Goal: Task Accomplishment & Management: Manage account settings

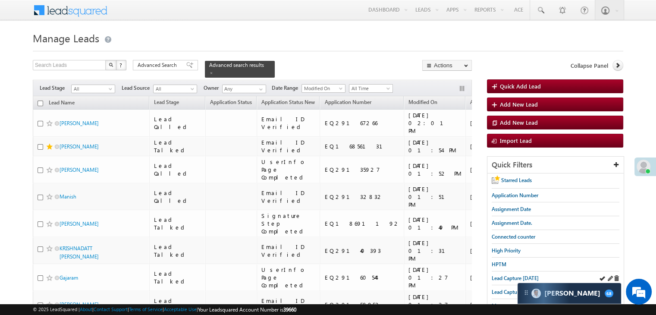
click at [514, 280] on div "Lead Capture [DATE]" at bounding box center [555, 278] width 128 height 14
click at [512, 275] on span "Lead Capture [DATE]" at bounding box center [514, 278] width 47 height 6
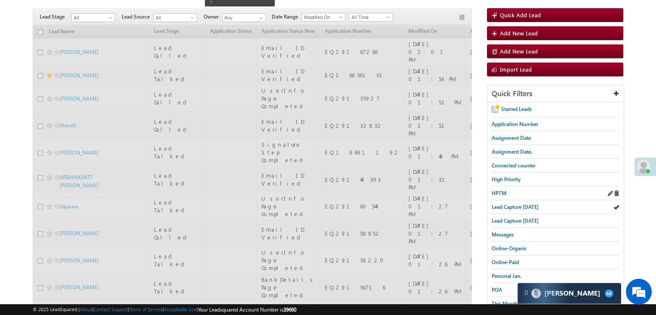
scroll to position [86, 0]
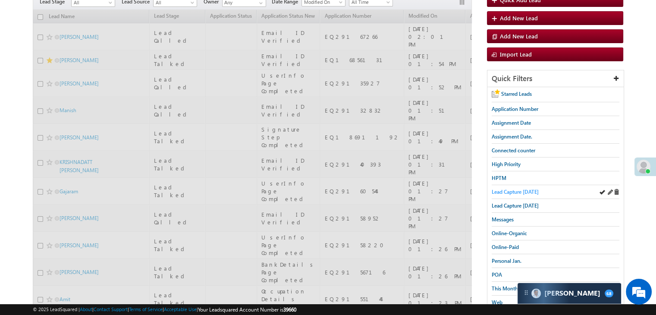
click at [510, 190] on span "Lead Capture [DATE]" at bounding box center [514, 191] width 47 height 6
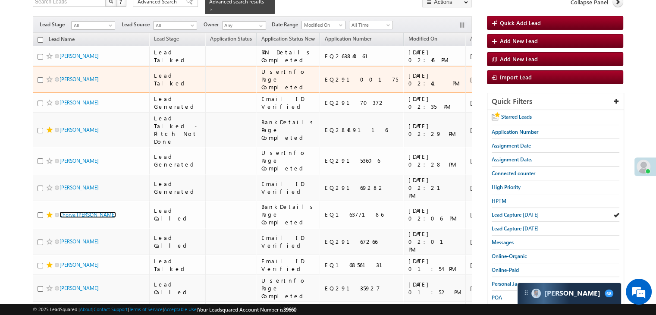
scroll to position [43, 0]
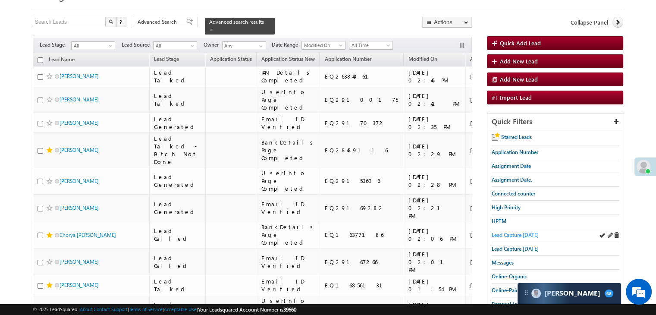
click at [508, 235] on span "Lead Capture [DATE]" at bounding box center [514, 235] width 47 height 6
click at [526, 234] on span "Lead Capture [DATE]" at bounding box center [514, 235] width 47 height 6
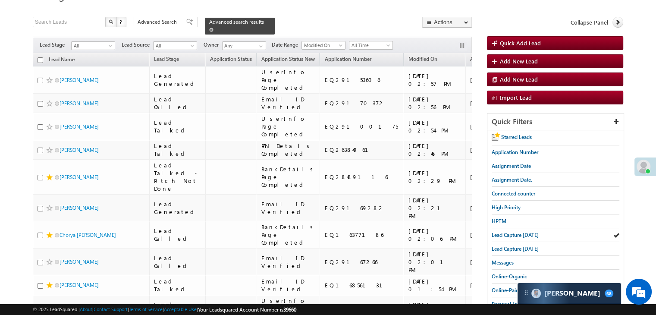
click at [213, 28] on span at bounding box center [211, 30] width 4 height 4
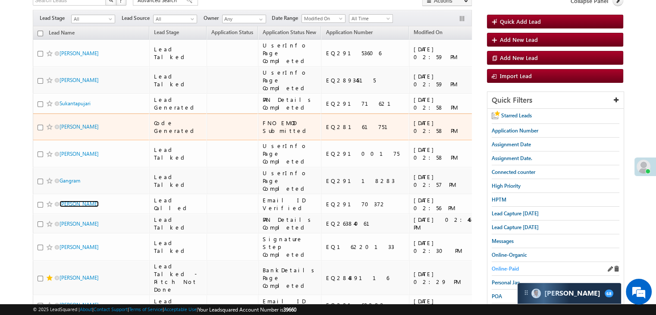
scroll to position [86, 0]
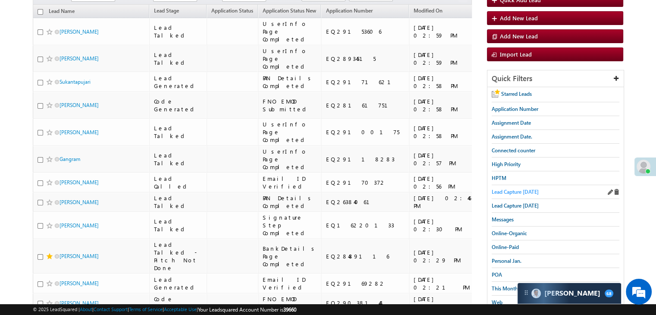
click at [525, 190] on span "Lead Capture [DATE]" at bounding box center [514, 191] width 47 height 6
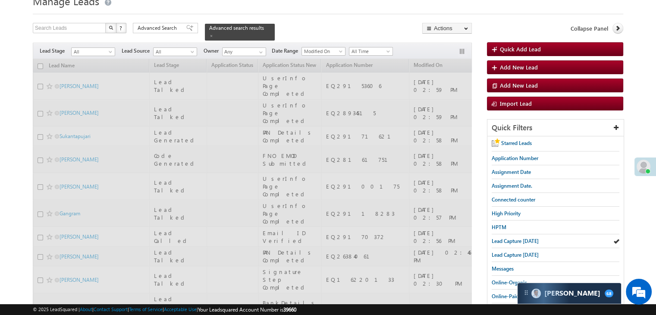
scroll to position [0, 0]
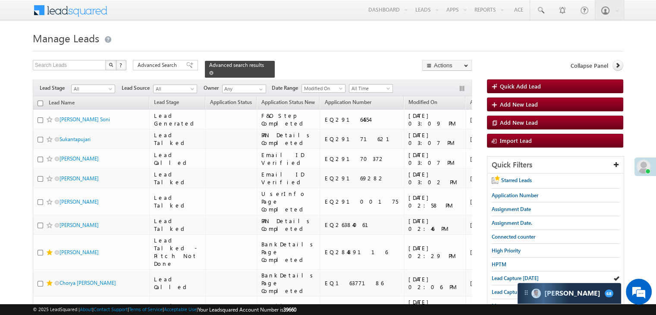
click at [213, 71] on span at bounding box center [211, 73] width 4 height 4
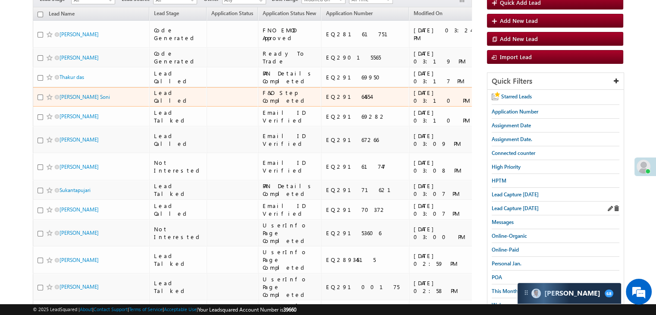
scroll to position [86, 0]
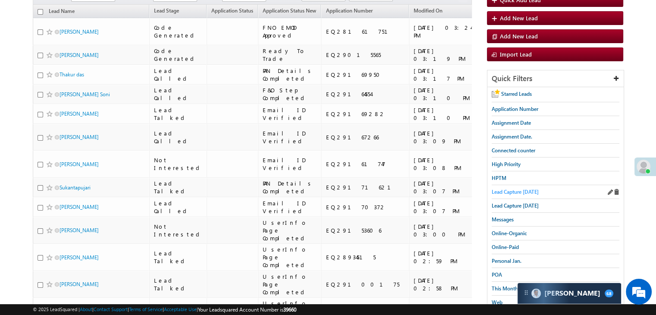
click at [531, 188] on span "Lead Capture [DATE]" at bounding box center [514, 191] width 47 height 6
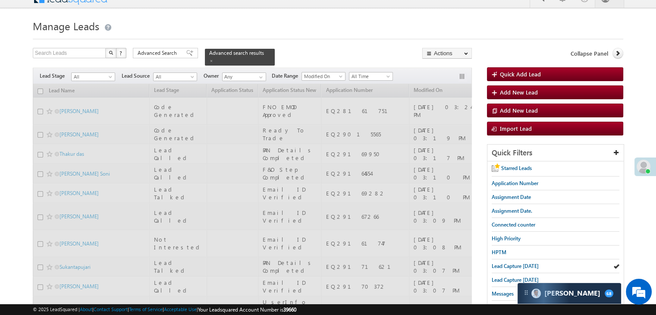
scroll to position [0, 0]
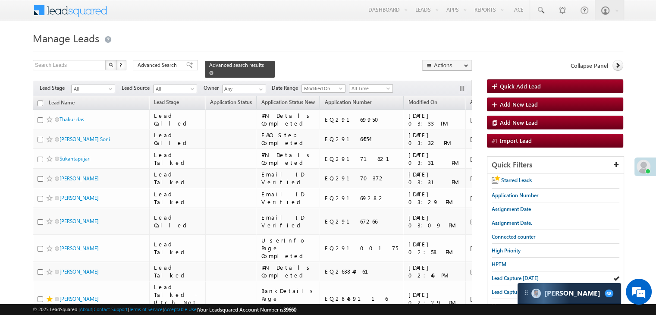
click at [213, 71] on span at bounding box center [211, 73] width 4 height 4
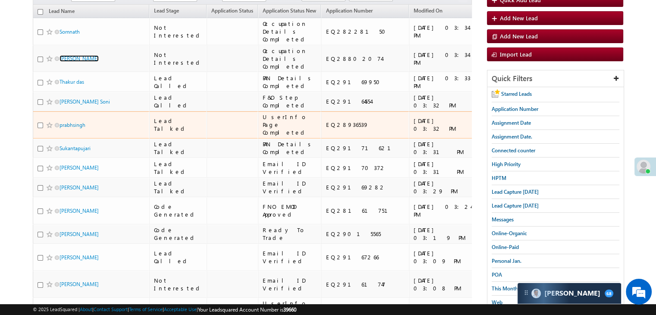
scroll to position [129, 0]
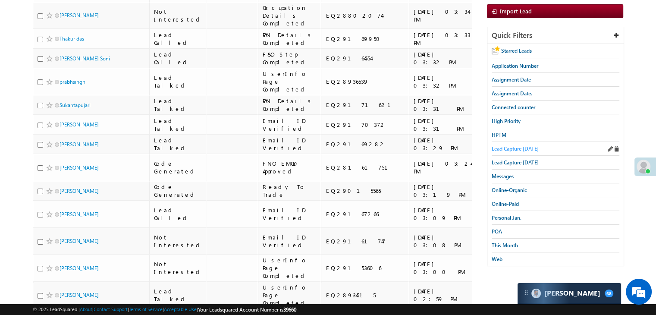
click at [525, 145] on span "Lead Capture [DATE]" at bounding box center [514, 148] width 47 height 6
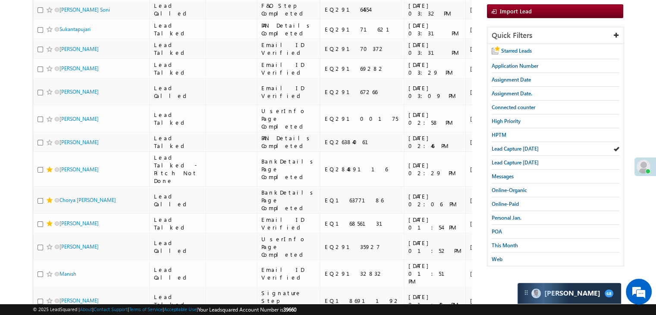
scroll to position [0, 0]
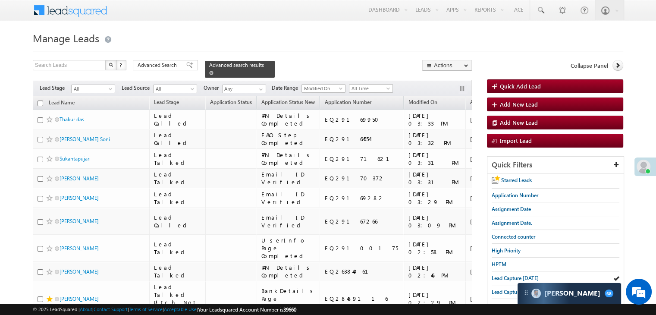
click at [213, 71] on span at bounding box center [211, 73] width 4 height 4
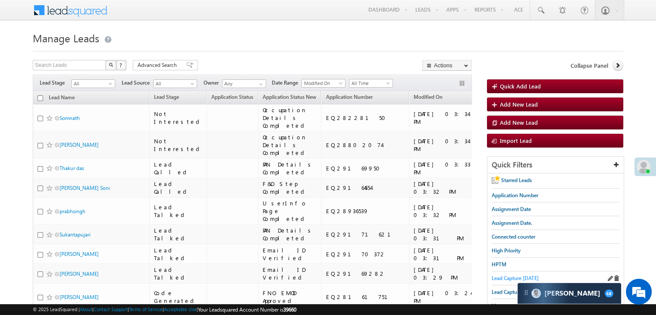
click at [501, 275] on span "Lead Capture [DATE]" at bounding box center [514, 278] width 47 height 6
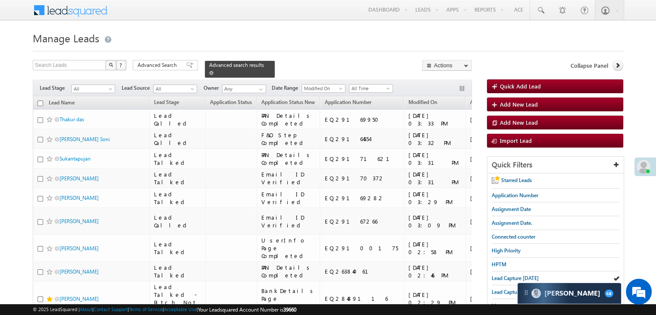
click at [213, 71] on span at bounding box center [211, 73] width 4 height 4
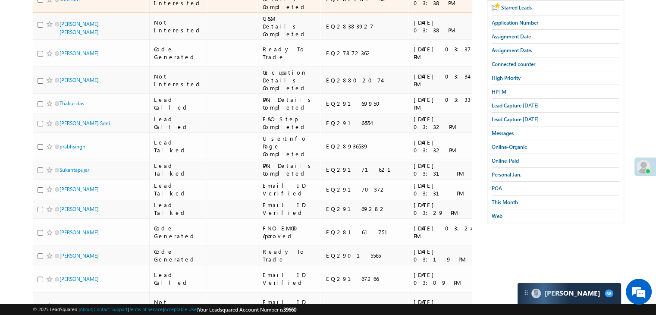
scroll to position [43, 0]
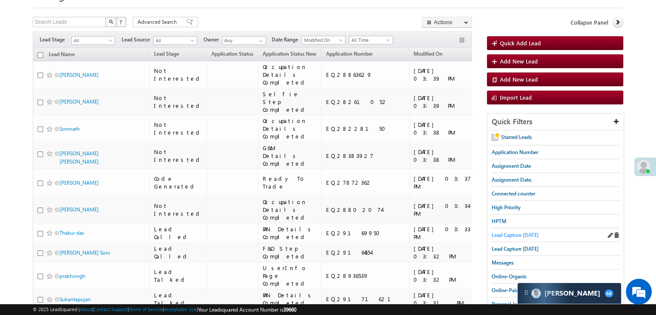
click at [521, 232] on span "Lead Capture [DATE]" at bounding box center [514, 235] width 47 height 6
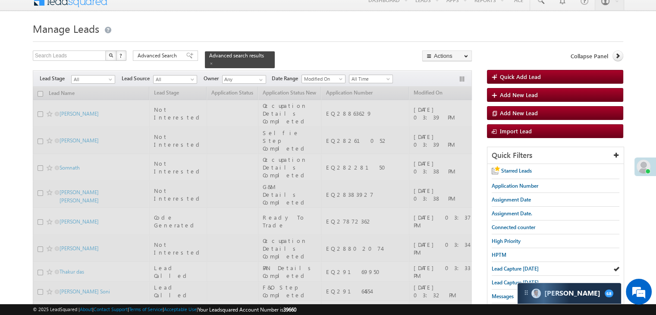
scroll to position [0, 0]
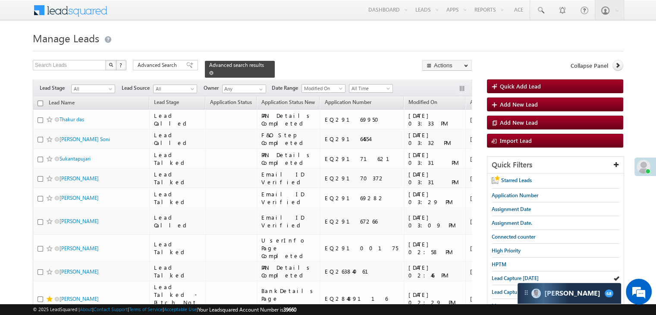
click at [258, 65] on div "Advanced search results" at bounding box center [240, 69] width 70 height 17
click at [213, 71] on span at bounding box center [211, 73] width 4 height 4
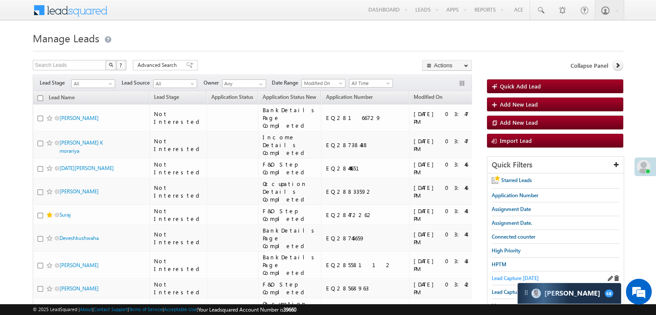
click at [507, 275] on span "Lead Capture [DATE]" at bounding box center [514, 278] width 47 height 6
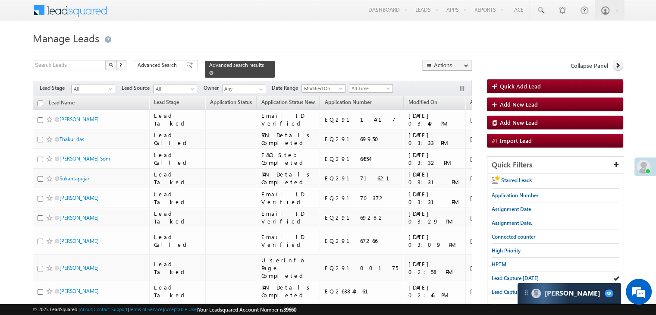
click at [213, 71] on span at bounding box center [211, 73] width 4 height 4
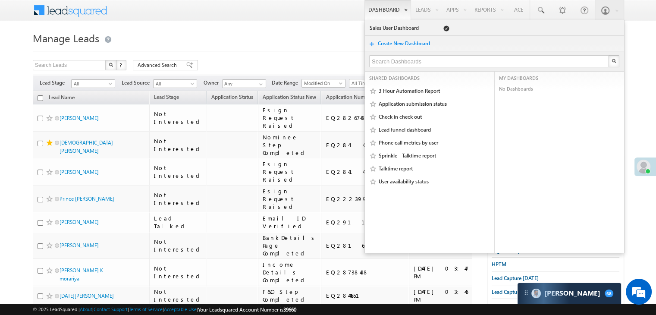
click at [501, 277] on span "Lead Capture [DATE]" at bounding box center [514, 278] width 47 height 6
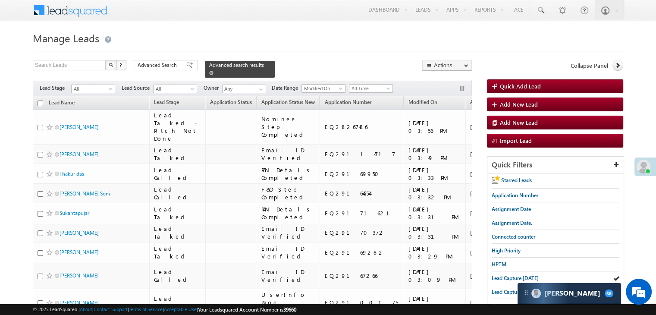
click at [213, 71] on span at bounding box center [211, 73] width 4 height 4
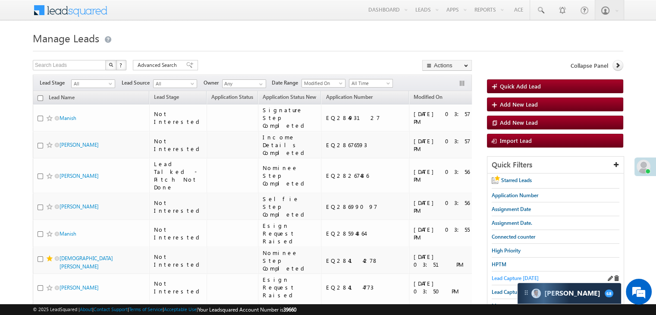
click at [509, 275] on span "Lead Capture [DATE]" at bounding box center [514, 278] width 47 height 6
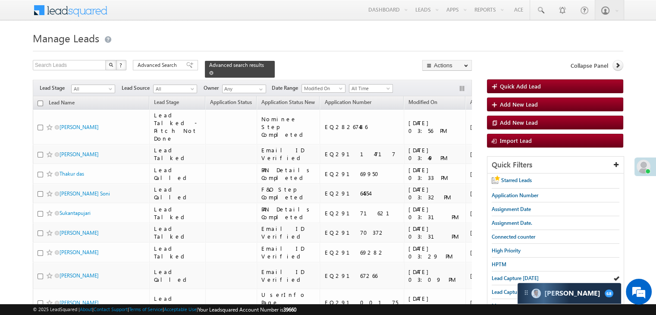
click at [213, 71] on span at bounding box center [211, 73] width 4 height 4
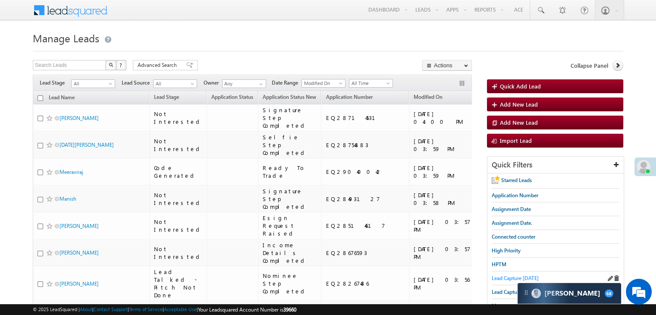
click at [498, 278] on span "Lead Capture [DATE]" at bounding box center [514, 278] width 47 height 6
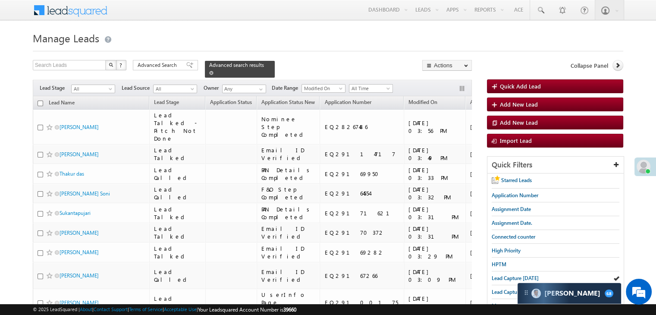
click at [213, 71] on span at bounding box center [211, 73] width 4 height 4
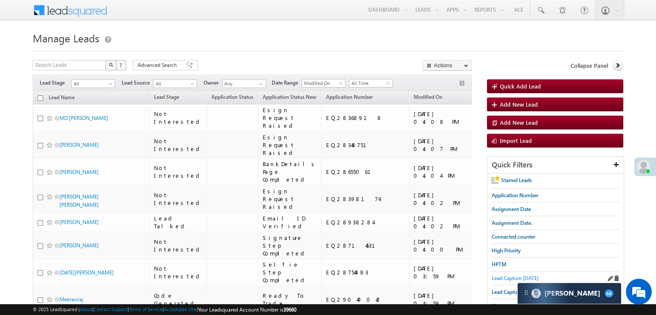
click at [493, 276] on span "Lead Capture [DATE]" at bounding box center [514, 278] width 47 height 6
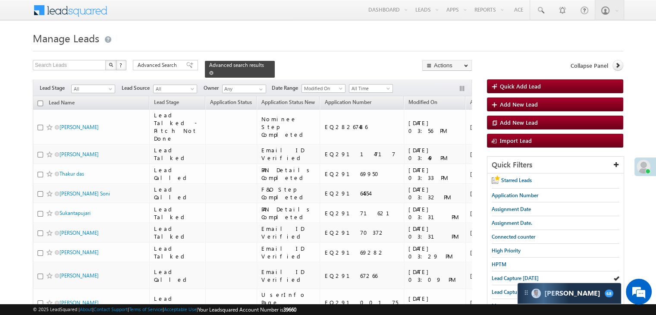
click at [213, 71] on span at bounding box center [211, 73] width 4 height 4
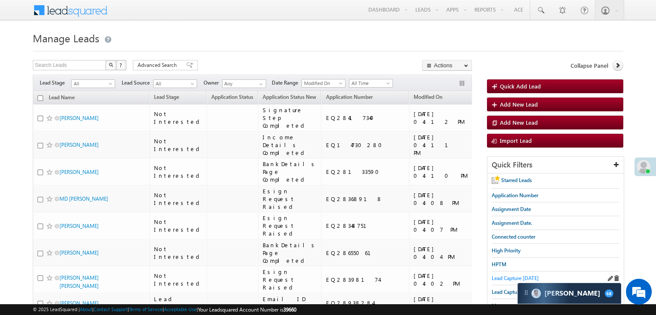
click at [507, 278] on span "Lead Capture [DATE]" at bounding box center [514, 278] width 47 height 6
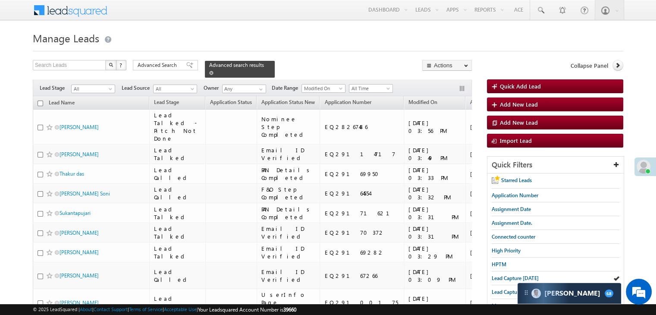
click at [213, 71] on span at bounding box center [211, 73] width 4 height 4
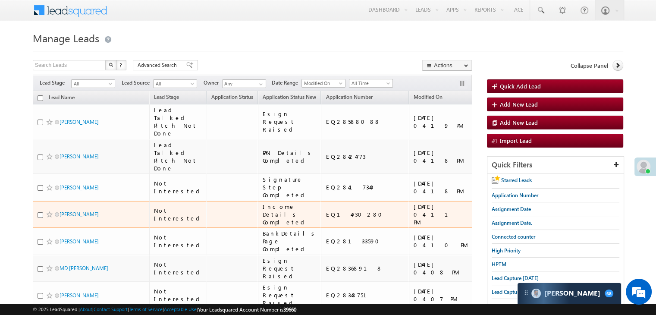
scroll to position [43, 0]
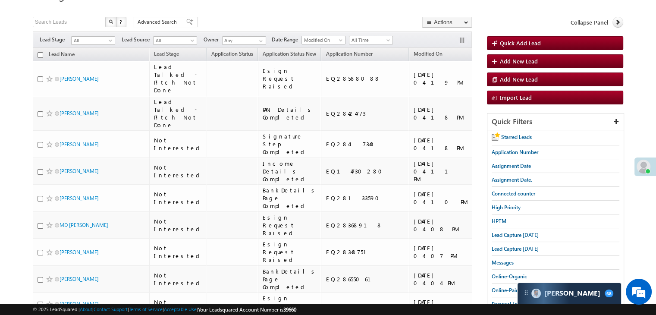
drag, startPoint x: 530, startPoint y: 233, endPoint x: 325, endPoint y: 0, distance: 310.4
click at [530, 233] on span "Lead Capture [DATE]" at bounding box center [514, 235] width 47 height 6
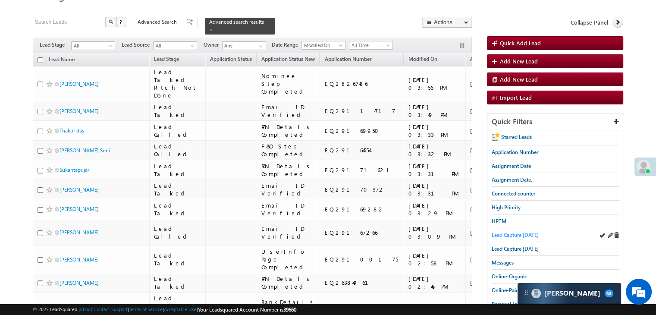
click at [499, 232] on span "Lead Capture [DATE]" at bounding box center [514, 235] width 47 height 6
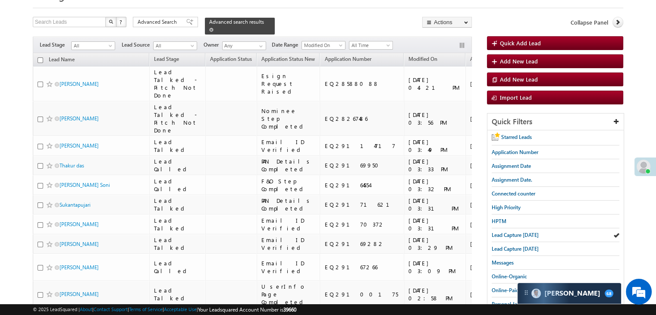
click at [213, 28] on span at bounding box center [211, 30] width 4 height 4
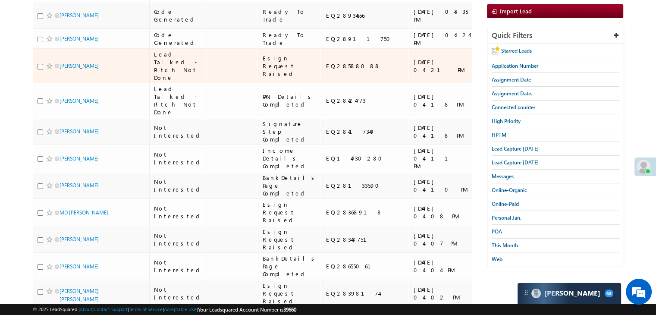
scroll to position [0, 0]
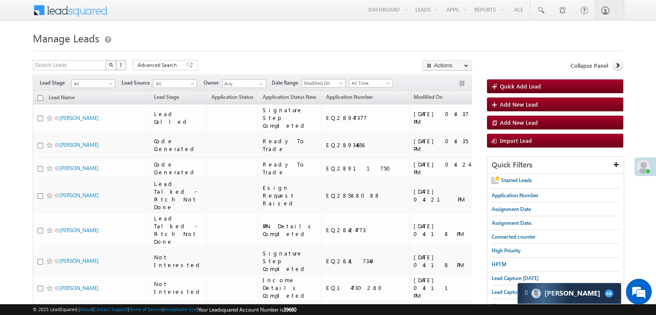
click at [505, 275] on span "Lead Capture [DATE]" at bounding box center [514, 278] width 47 height 6
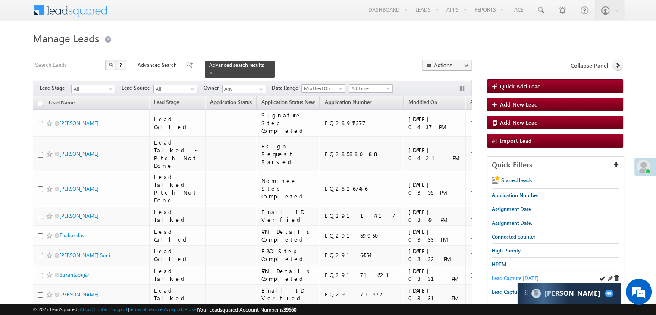
click at [502, 277] on span "Lead Capture [DATE]" at bounding box center [514, 278] width 47 height 6
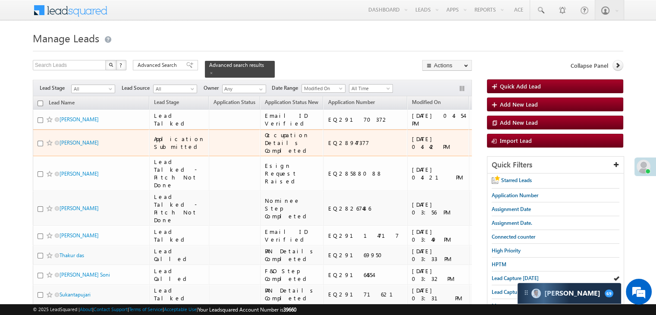
click at [47, 146] on span at bounding box center [49, 142] width 7 height 7
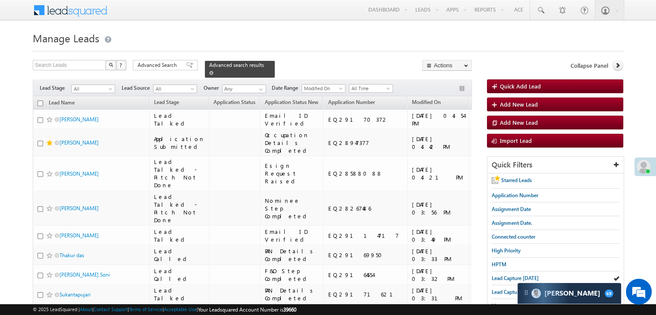
click at [213, 71] on span at bounding box center [211, 73] width 4 height 4
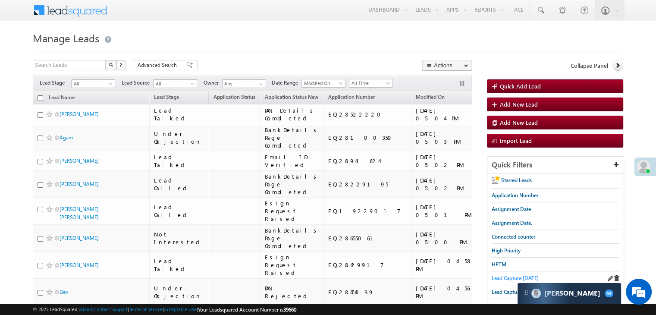
click at [505, 275] on span "Lead Capture [DATE]" at bounding box center [514, 278] width 47 height 6
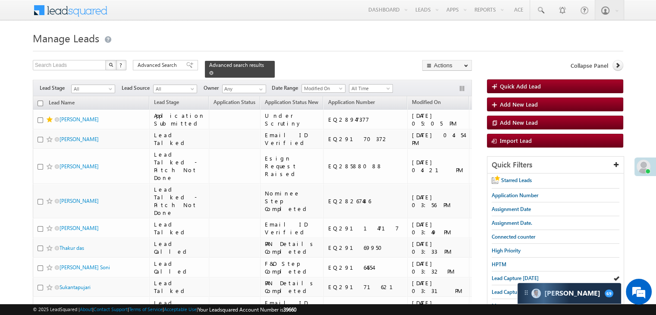
click at [213, 71] on span at bounding box center [211, 73] width 4 height 4
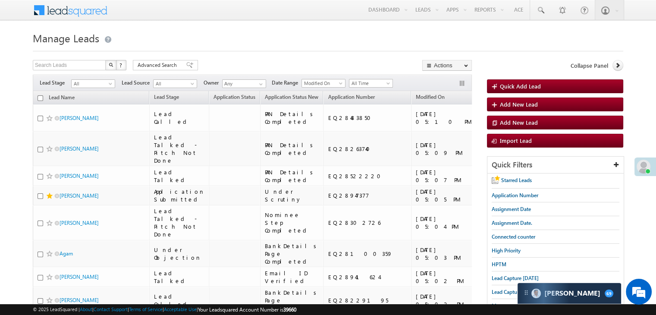
click at [498, 275] on span "Lead Capture [DATE]" at bounding box center [514, 278] width 47 height 6
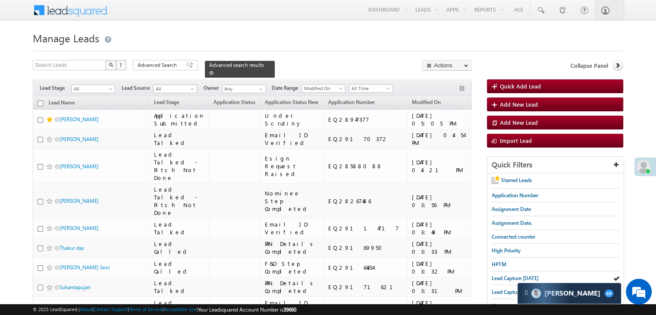
click at [213, 71] on span at bounding box center [211, 73] width 4 height 4
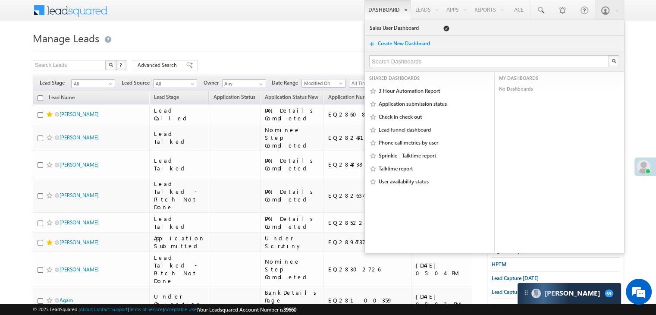
click at [504, 275] on span "Lead Capture [DATE]" at bounding box center [514, 278] width 47 height 6
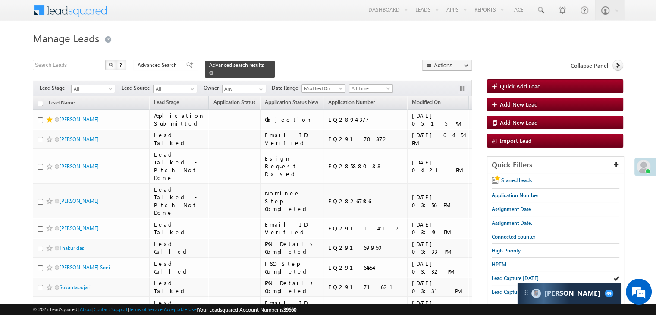
click at [213, 71] on span at bounding box center [211, 73] width 4 height 4
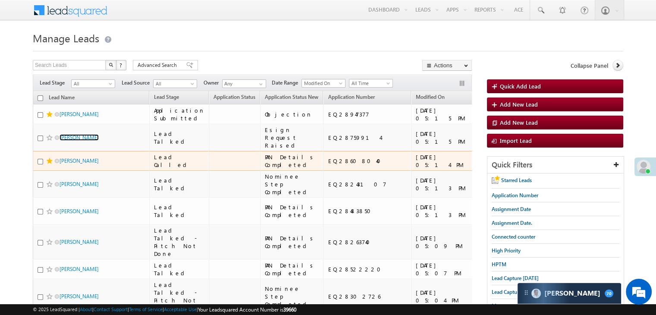
scroll to position [43, 0]
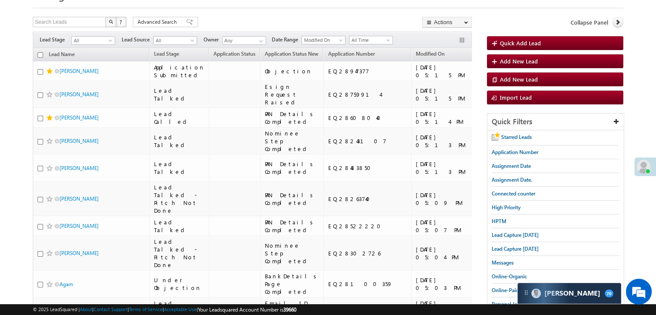
drag, startPoint x: 519, startPoint y: 234, endPoint x: 228, endPoint y: 18, distance: 362.0
click at [519, 234] on span "Lead Capture [DATE]" at bounding box center [514, 235] width 47 height 6
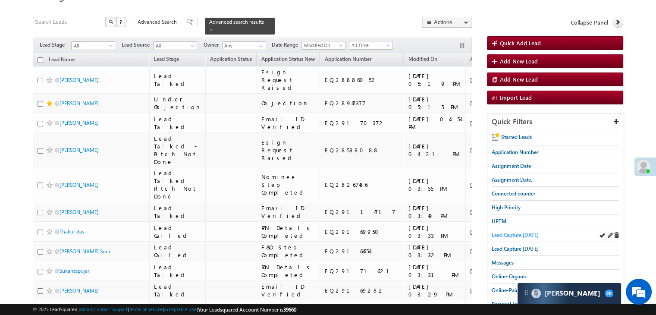
click at [504, 232] on span "Lead Capture [DATE]" at bounding box center [514, 235] width 47 height 6
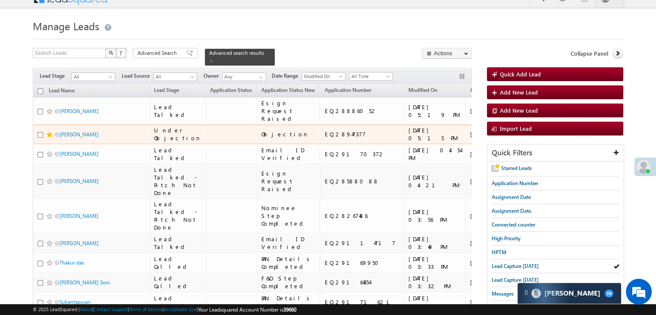
scroll to position [0, 0]
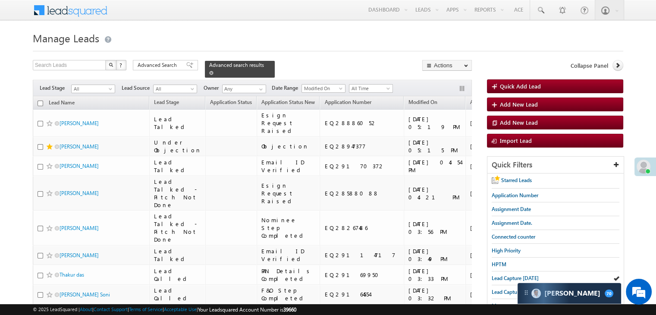
click at [213, 71] on span at bounding box center [211, 73] width 4 height 4
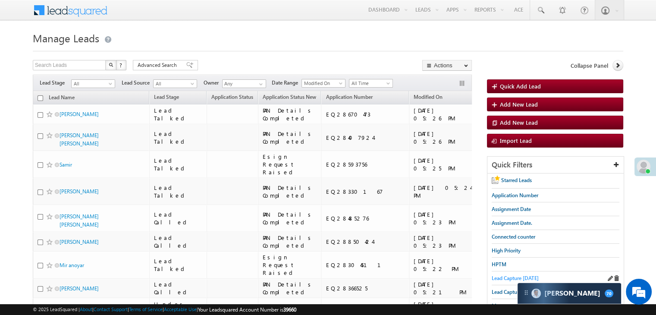
click at [501, 275] on span "Lead Capture [DATE]" at bounding box center [514, 278] width 47 height 6
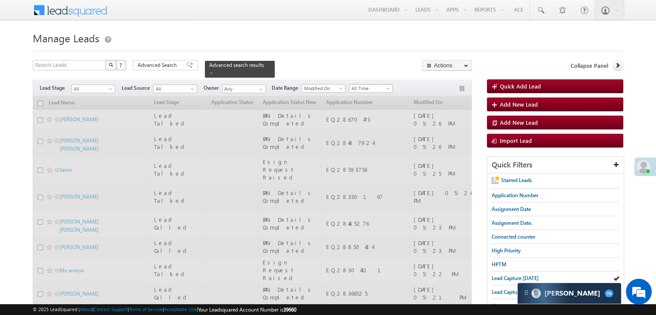
click at [346, 50] on div at bounding box center [328, 49] width 590 height 6
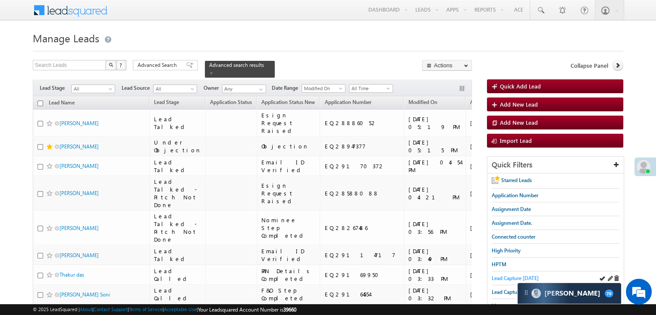
click at [511, 276] on span "Lead Capture [DATE]" at bounding box center [514, 278] width 47 height 6
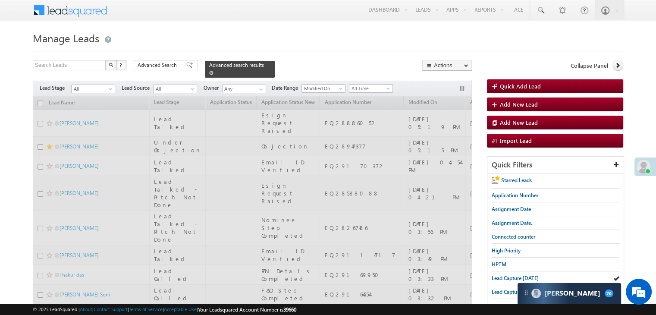
click at [213, 71] on span at bounding box center [211, 73] width 4 height 4
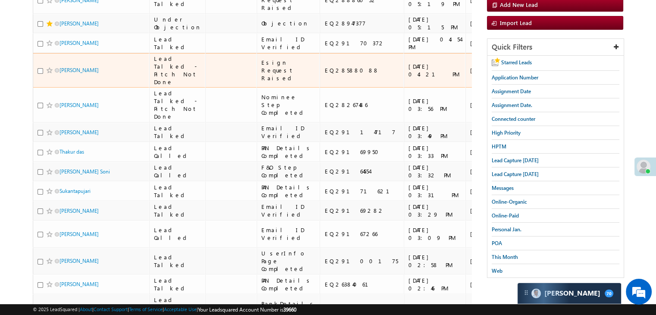
scroll to position [129, 0]
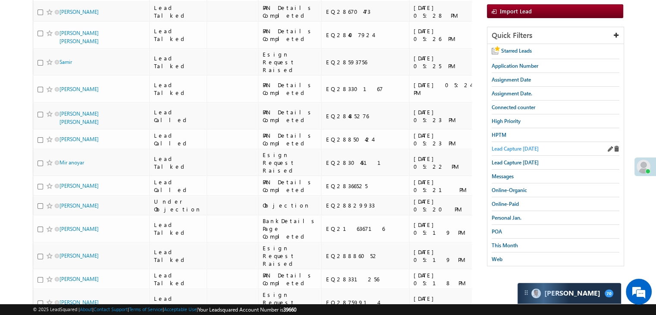
click at [526, 150] on span "Lead Capture [DATE]" at bounding box center [514, 148] width 47 height 6
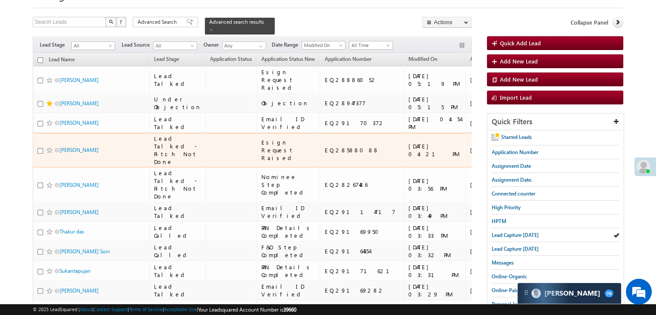
scroll to position [0, 0]
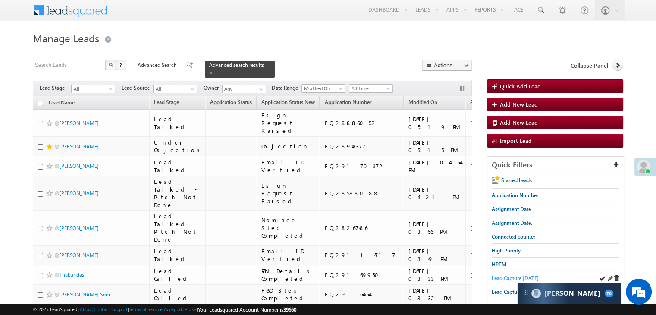
click at [500, 276] on span "Lead Capture [DATE]" at bounding box center [514, 278] width 47 height 6
click at [513, 280] on link "Lead Capture [DATE]" at bounding box center [514, 278] width 47 height 8
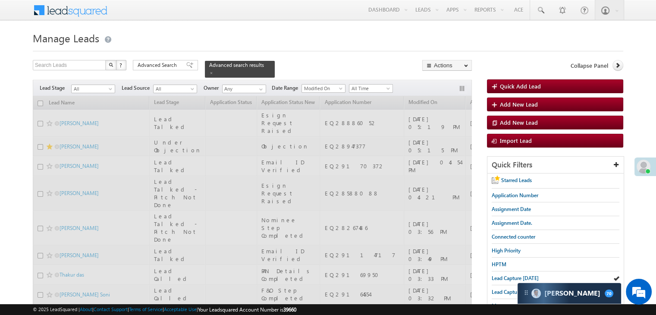
click at [511, 276] on span "Lead Capture [DATE]" at bounding box center [514, 278] width 47 height 6
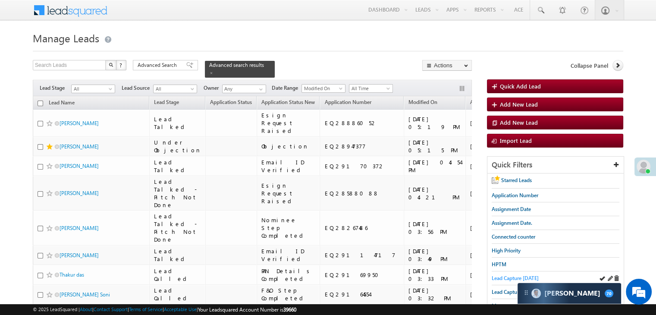
click at [503, 275] on span "Lead Capture [DATE]" at bounding box center [514, 278] width 47 height 6
click at [497, 275] on span "Lead Capture [DATE]" at bounding box center [514, 278] width 47 height 6
click at [213, 71] on span at bounding box center [211, 73] width 4 height 4
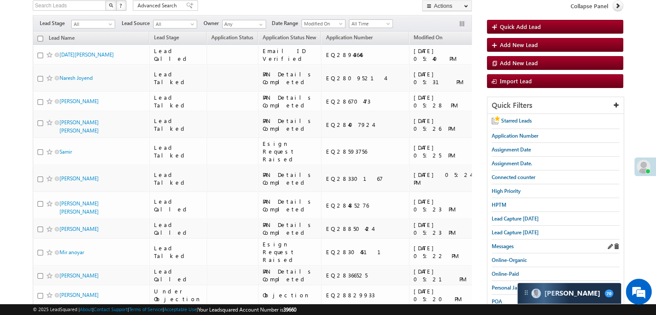
scroll to position [86, 0]
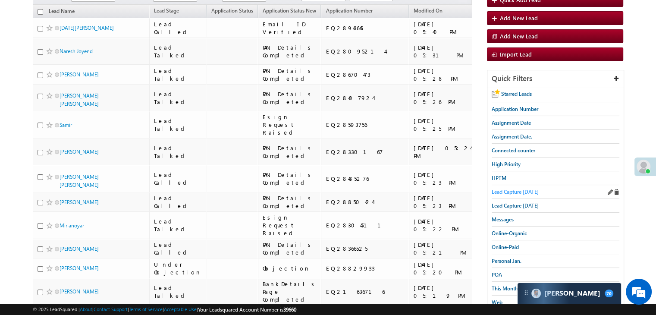
click at [515, 188] on span "Lead Capture [DATE]" at bounding box center [514, 191] width 47 height 6
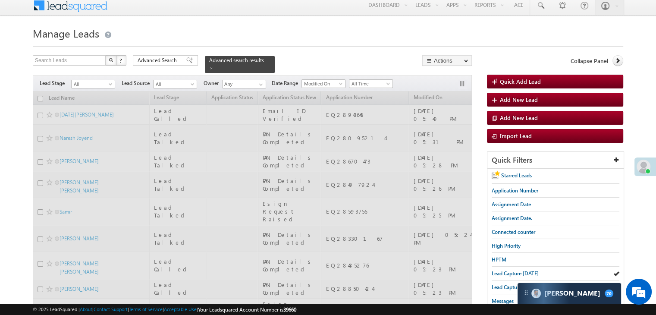
scroll to position [0, 0]
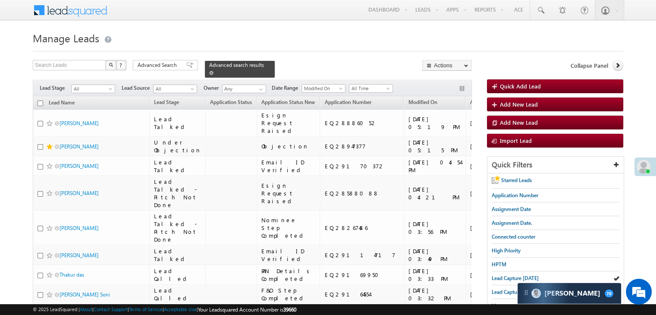
click at [213, 71] on span at bounding box center [211, 73] width 4 height 4
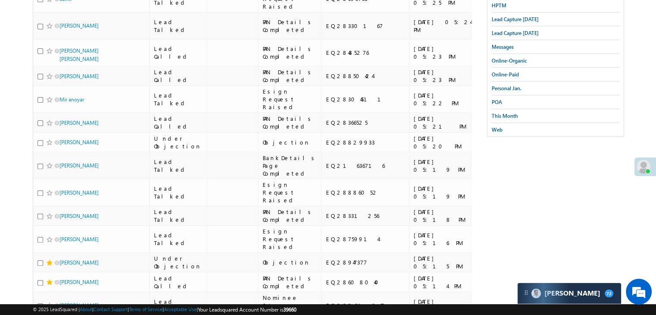
scroll to position [129, 0]
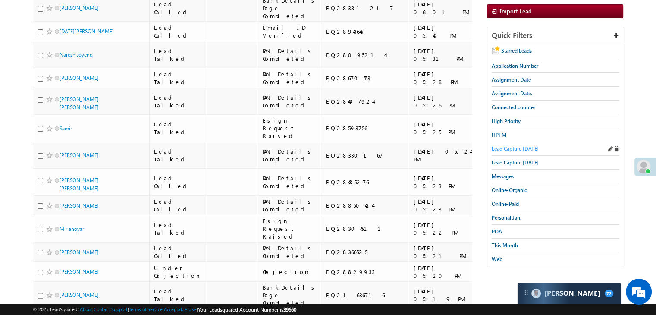
click at [510, 149] on span "Lead Capture [DATE]" at bounding box center [514, 148] width 47 height 6
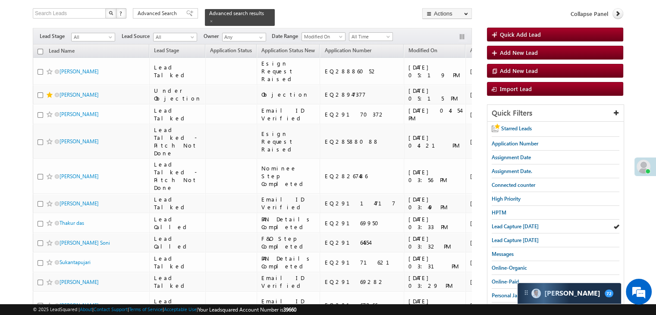
scroll to position [43, 0]
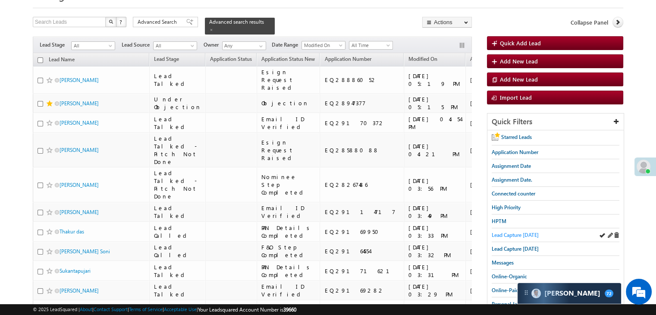
click at [532, 232] on span "Lead Capture [DATE]" at bounding box center [514, 235] width 47 height 6
click at [508, 232] on span "Lead Capture [DATE]" at bounding box center [514, 235] width 47 height 6
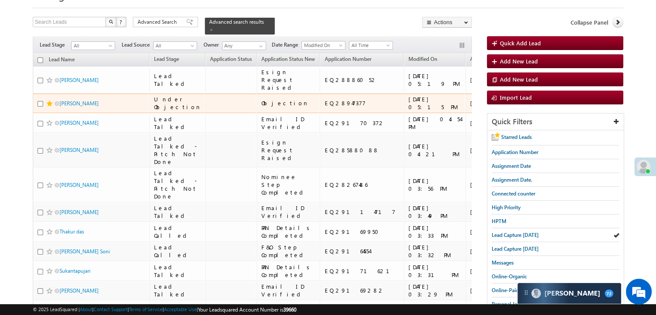
scroll to position [0, 0]
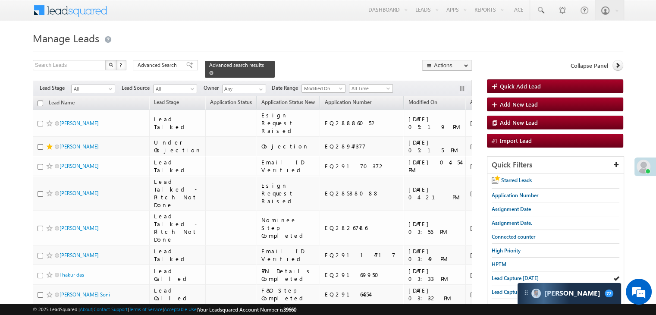
click at [213, 71] on span at bounding box center [211, 73] width 4 height 4
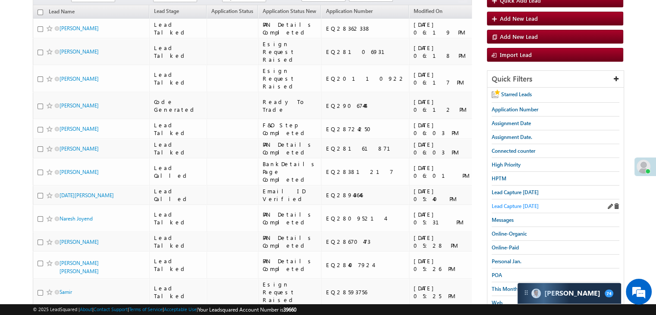
scroll to position [86, 0]
click at [513, 190] on span "Lead Capture [DATE]" at bounding box center [514, 191] width 47 height 6
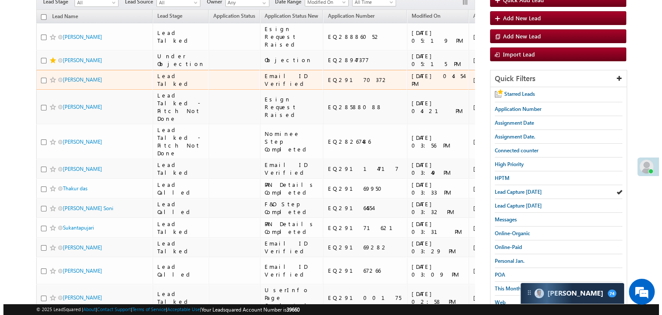
scroll to position [0, 0]
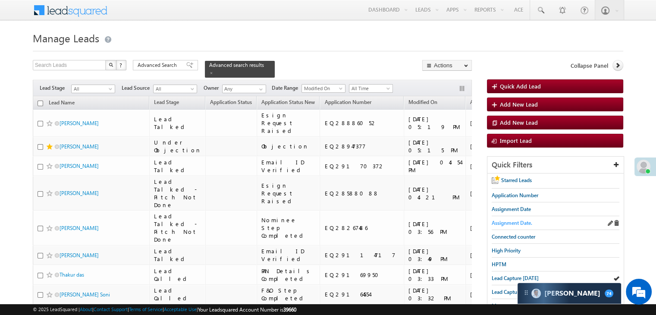
click at [513, 222] on span "Assignment Date." at bounding box center [511, 222] width 41 height 6
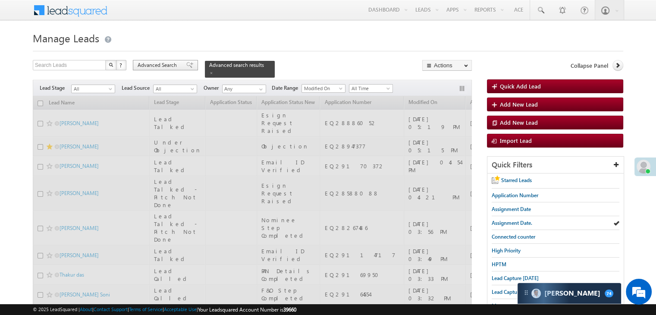
click at [186, 63] on span at bounding box center [189, 65] width 7 height 6
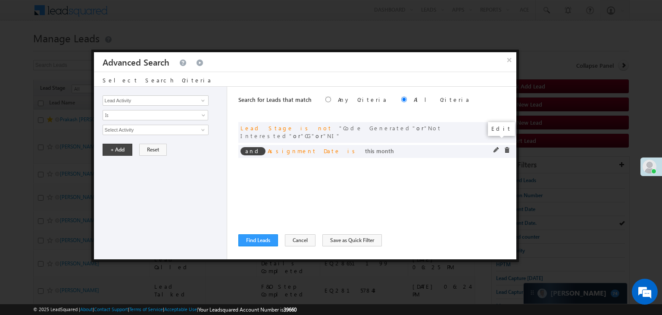
click at [496, 147] on span at bounding box center [497, 150] width 6 height 6
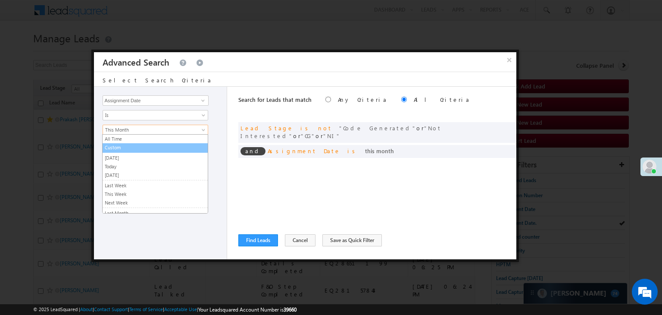
click at [131, 149] on link "Custom" at bounding box center [155, 148] width 105 height 8
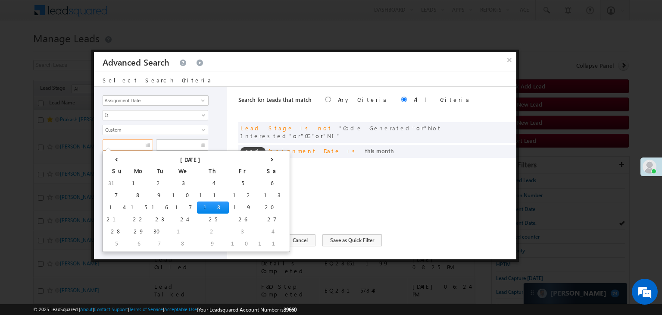
click at [133, 142] on input "text" at bounding box center [128, 144] width 50 height 11
click at [114, 204] on td "14" at bounding box center [116, 207] width 24 height 12
type input "[DATE]"
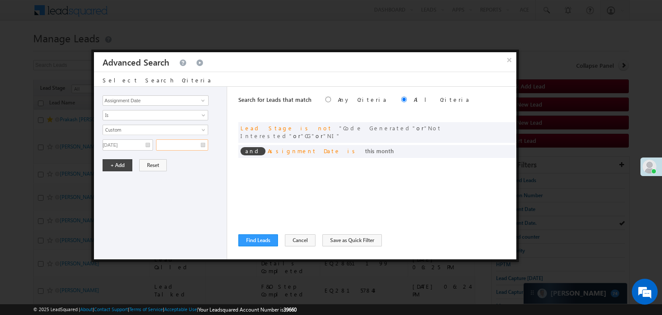
click at [191, 146] on input "text" at bounding box center [182, 144] width 52 height 11
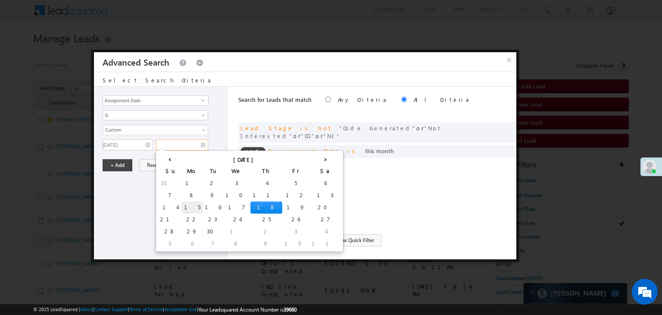
click at [182, 204] on td "15" at bounding box center [192, 207] width 21 height 12
type input "[DATE]"
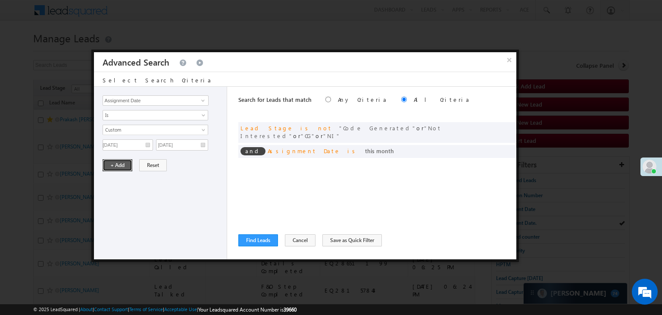
click at [122, 163] on button "+ Add" at bounding box center [118, 165] width 30 height 12
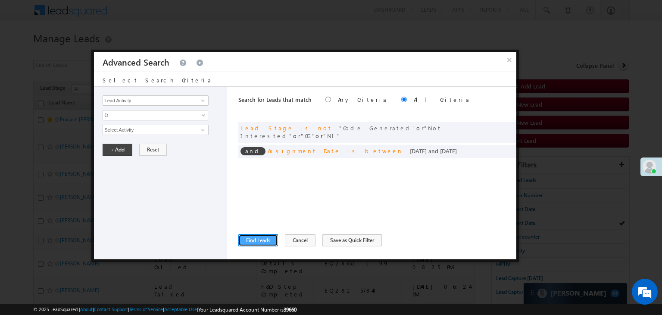
click at [257, 237] on button "Find Leads" at bounding box center [258, 240] width 40 height 12
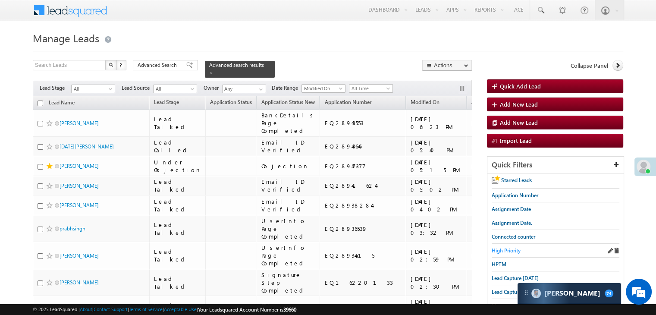
click at [512, 251] on span "High Priority" at bounding box center [505, 250] width 29 height 6
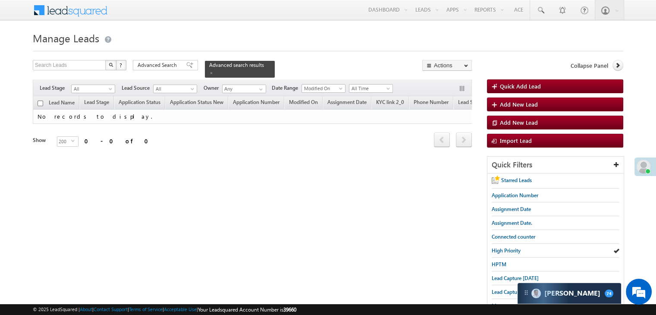
drag, startPoint x: 181, startPoint y: 70, endPoint x: 469, endPoint y: 199, distance: 315.9
click at [181, 70] on div "Advanced Search" at bounding box center [165, 65] width 65 height 10
click at [0, 0] on div "× Advanced Search" at bounding box center [0, 0] width 0 height 0
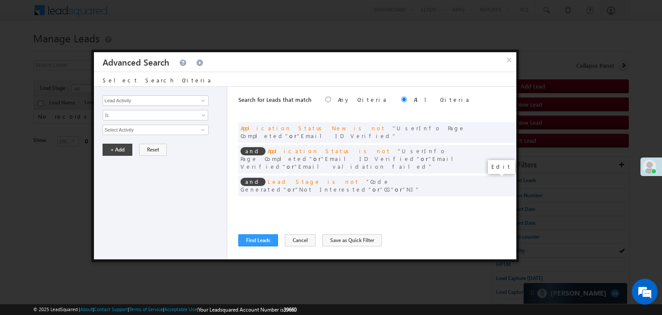
click at [495, 200] on span at bounding box center [497, 203] width 6 height 6
click at [143, 142] on input "07/01/25" at bounding box center [128, 144] width 50 height 11
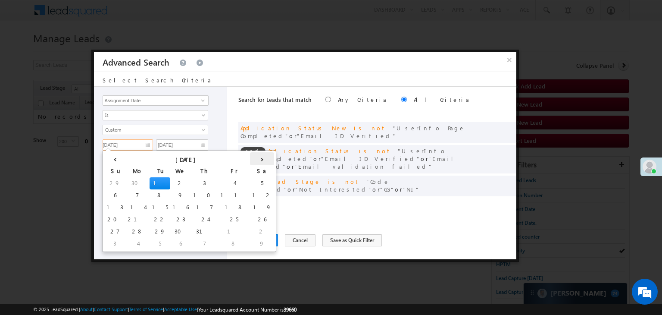
click at [250, 159] on th "›" at bounding box center [262, 158] width 24 height 13
click at [253, 159] on th "›" at bounding box center [263, 158] width 21 height 13
click at [108, 204] on td "14" at bounding box center [116, 207] width 24 height 12
type input "[DATE]"
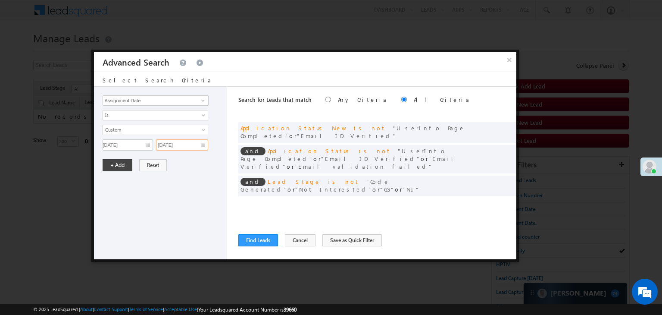
click at [196, 144] on input "07/01/25" at bounding box center [182, 144] width 52 height 11
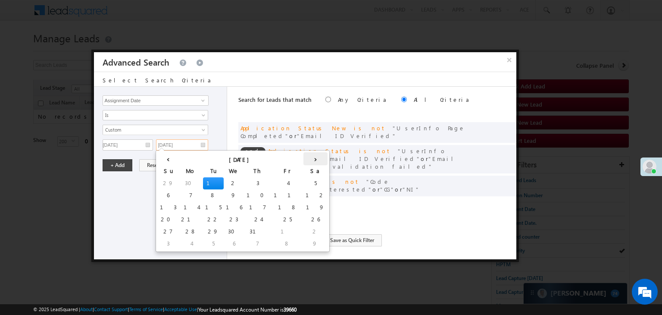
click at [303, 159] on th "›" at bounding box center [315, 158] width 24 height 13
click at [307, 159] on th "›" at bounding box center [317, 158] width 21 height 13
click at [182, 205] on td "15" at bounding box center [192, 207] width 21 height 12
type input "[DATE]"
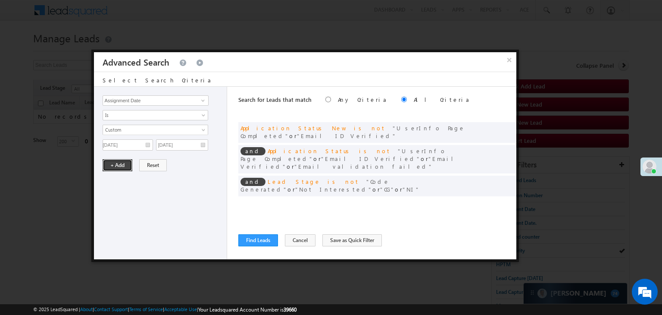
click at [112, 166] on button "+ Add" at bounding box center [118, 165] width 30 height 12
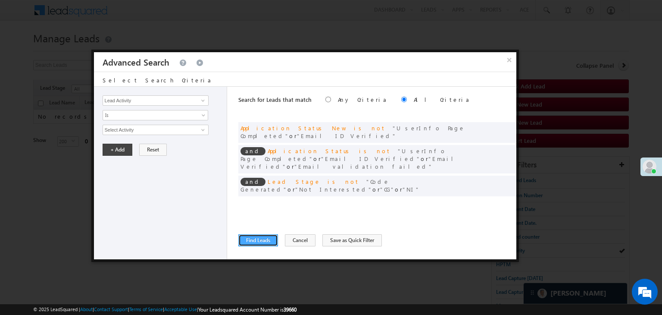
click at [271, 239] on button "Find Leads" at bounding box center [258, 240] width 40 height 12
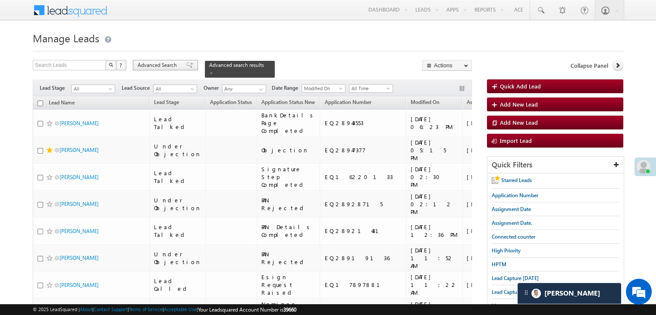
click at [160, 63] on span "Advanced Search" at bounding box center [159, 65] width 42 height 8
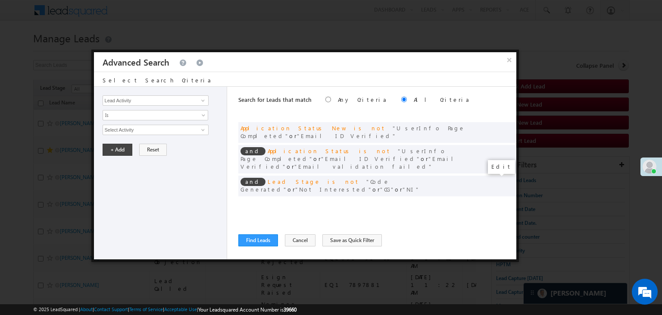
click at [497, 200] on span at bounding box center [497, 203] width 6 height 6
click at [133, 141] on input "[DATE]" at bounding box center [128, 144] width 50 height 11
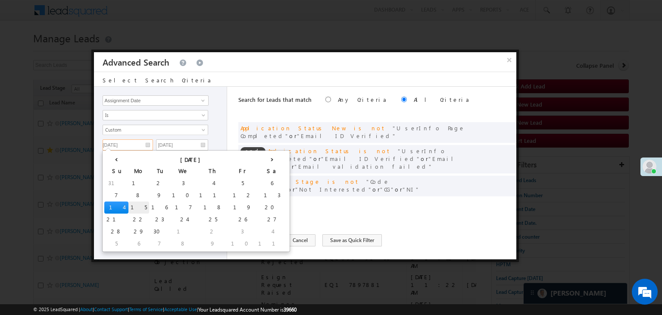
click at [128, 206] on td "15" at bounding box center [138, 207] width 21 height 12
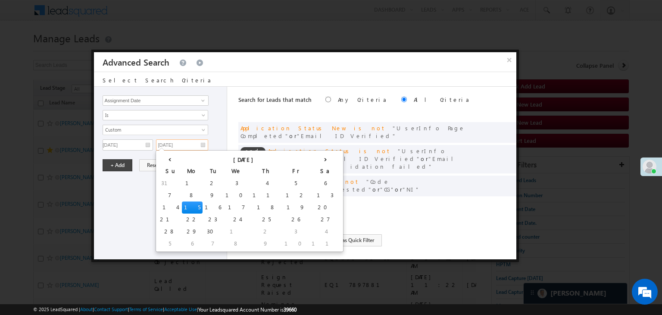
click at [193, 143] on input "[DATE]" at bounding box center [182, 144] width 52 height 11
click at [147, 146] on input "[DATE]" at bounding box center [128, 144] width 50 height 11
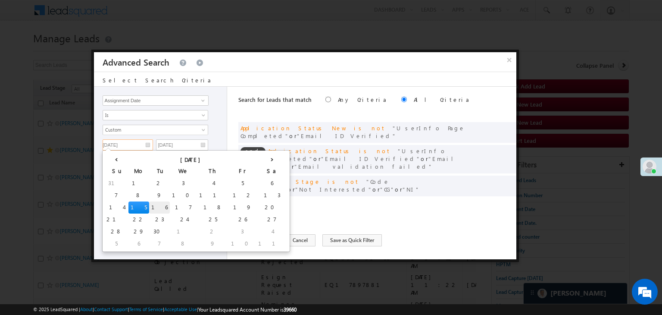
click at [149, 208] on td "16" at bounding box center [159, 207] width 21 height 12
type input "[DATE]"
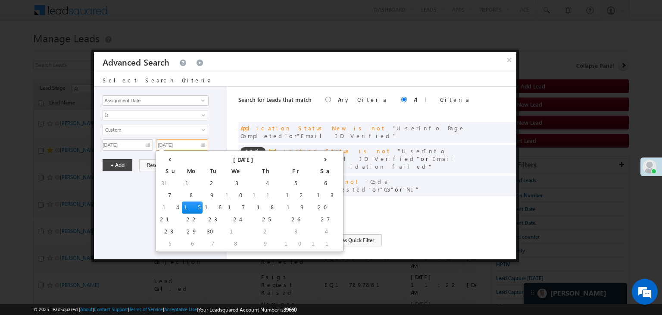
click at [197, 147] on input "[DATE]" at bounding box center [182, 144] width 52 height 11
click at [203, 206] on td "16" at bounding box center [213, 207] width 21 height 12
type input "[DATE]"
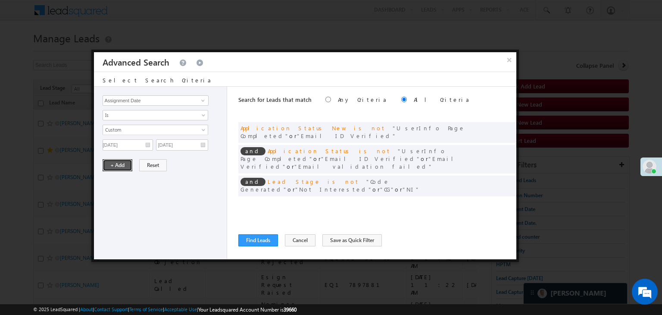
click at [116, 166] on button "+ Add" at bounding box center [118, 165] width 30 height 12
click at [250, 241] on button "Find Leads" at bounding box center [258, 240] width 40 height 12
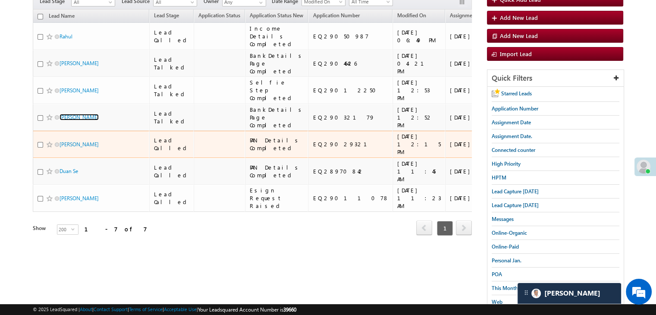
scroll to position [129, 0]
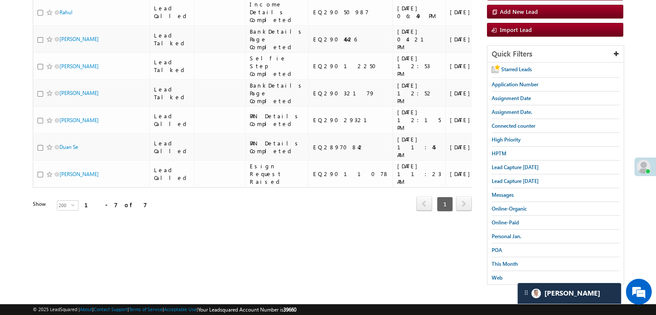
click at [1, 164] on body "Menu Anshul Yadav Anshu l.Yad av@an gelbr oking .com" at bounding box center [328, 91] width 656 height 404
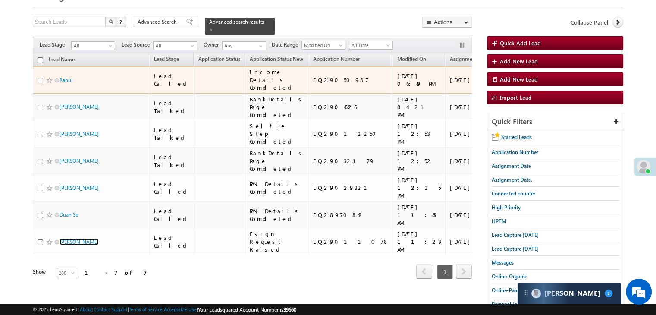
scroll to position [0, 0]
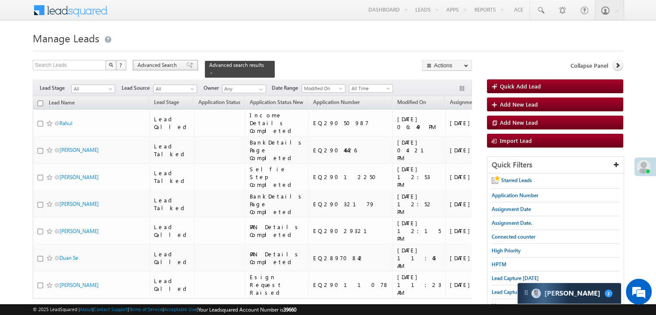
click at [161, 63] on span "Advanced Search" at bounding box center [159, 65] width 42 height 8
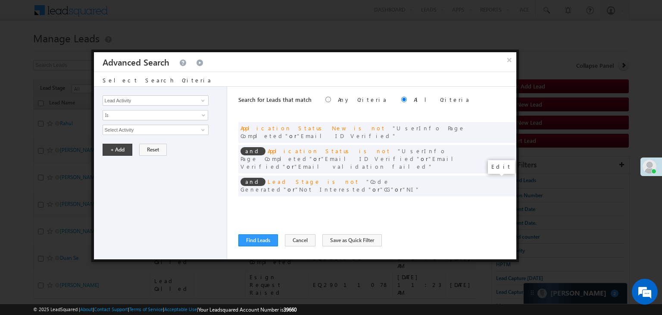
click at [495, 200] on span at bounding box center [497, 203] width 6 height 6
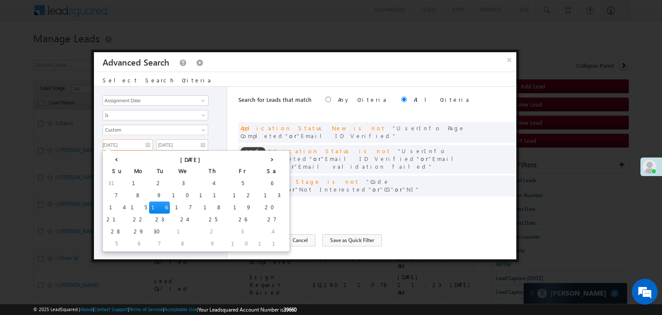
click at [146, 146] on input "[DATE]" at bounding box center [128, 144] width 50 height 11
drag, startPoint x: 193, startPoint y: 194, endPoint x: 193, endPoint y: 183, distance: 10.8
click at [256, 194] on td "13" at bounding box center [272, 195] width 32 height 12
type input "[DATE]"
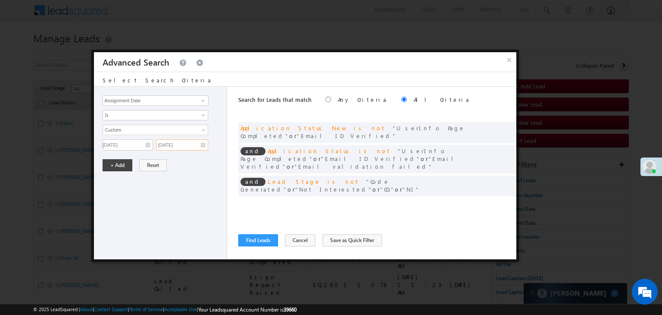
click at [193, 146] on input "[DATE]" at bounding box center [182, 144] width 52 height 11
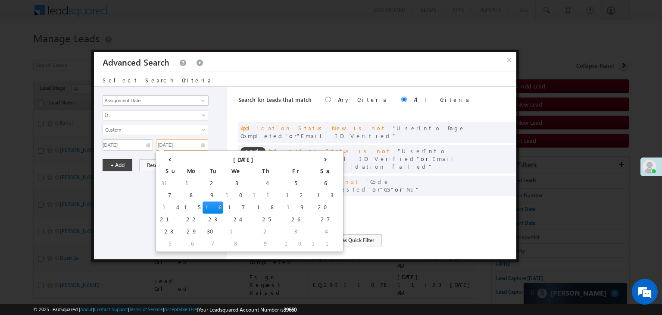
drag, startPoint x: 245, startPoint y: 191, endPoint x: 230, endPoint y: 190, distance: 15.1
click at [310, 191] on td "13" at bounding box center [326, 195] width 32 height 12
type input "[DATE]"
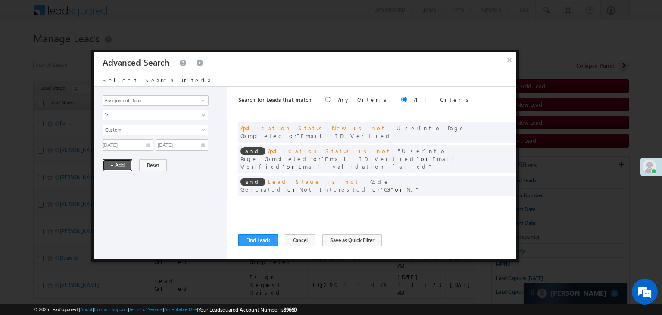
click at [125, 166] on button "+ Add" at bounding box center [118, 165] width 30 height 12
click at [252, 241] on button "Find Leads" at bounding box center [258, 240] width 40 height 12
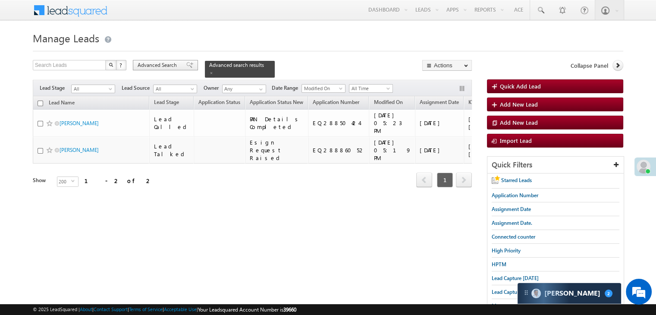
click at [178, 66] on span "Advanced Search" at bounding box center [159, 65] width 42 height 8
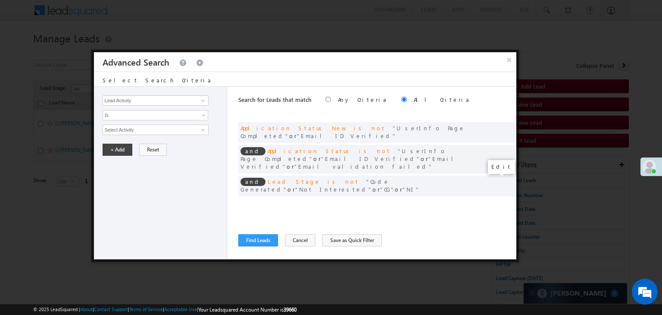
drag, startPoint x: 495, startPoint y: 179, endPoint x: 184, endPoint y: 181, distance: 311.3
click at [0, 0] on span at bounding box center [0, 0] width 0 height 0
click at [143, 142] on input "[DATE]" at bounding box center [128, 144] width 50 height 11
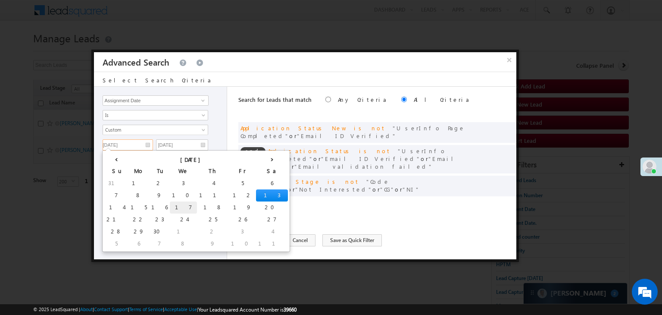
click at [170, 205] on td "17" at bounding box center [183, 207] width 27 height 12
type input "[DATE]"
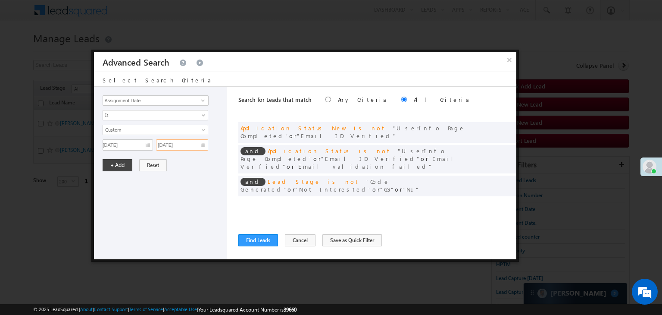
click at [195, 144] on input "[DATE]" at bounding box center [182, 144] width 52 height 11
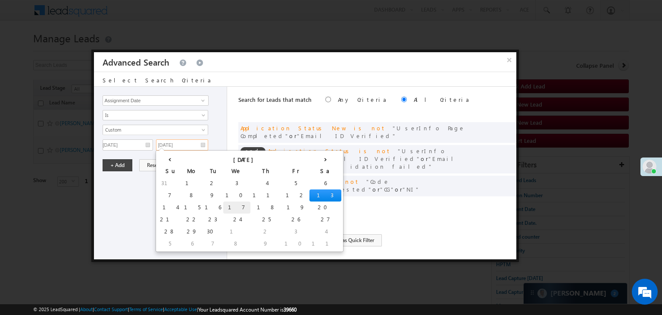
click at [223, 207] on td "17" at bounding box center [236, 207] width 27 height 12
type input "[DATE]"
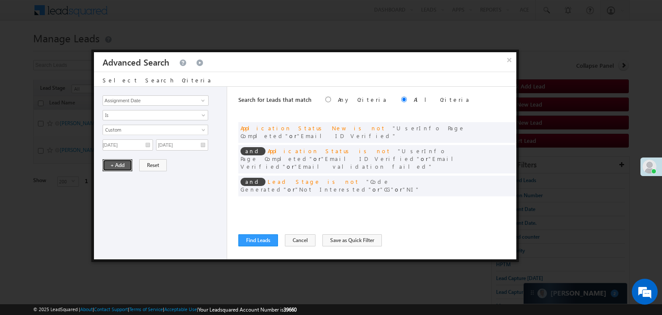
click at [119, 165] on button "+ Add" at bounding box center [118, 165] width 30 height 12
click at [248, 242] on button "Find Leads" at bounding box center [258, 240] width 40 height 12
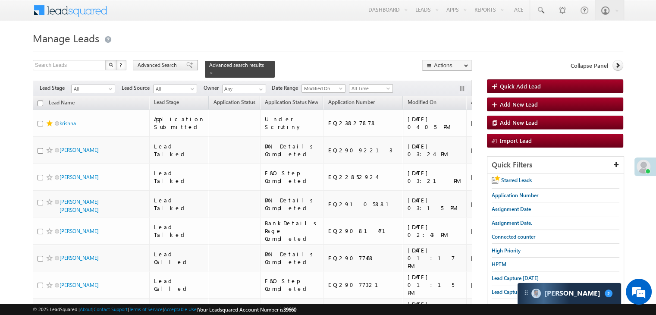
click at [186, 65] on span at bounding box center [189, 65] width 7 height 6
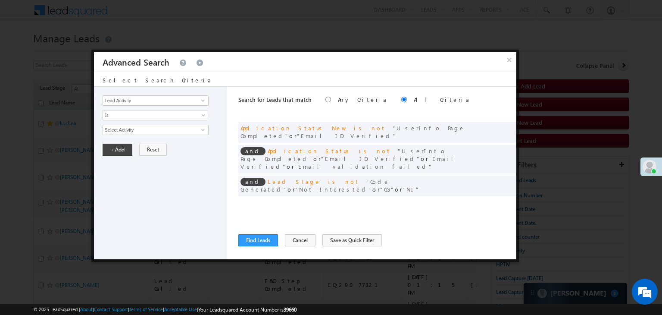
click at [495, 200] on span at bounding box center [497, 203] width 6 height 6
click at [126, 163] on button "+ Add" at bounding box center [118, 165] width 30 height 12
click at [0, 0] on span at bounding box center [0, 0] width 0 height 0
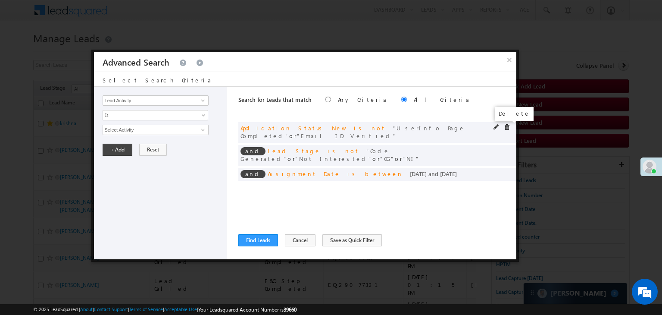
click at [508, 126] on span at bounding box center [507, 127] width 6 height 6
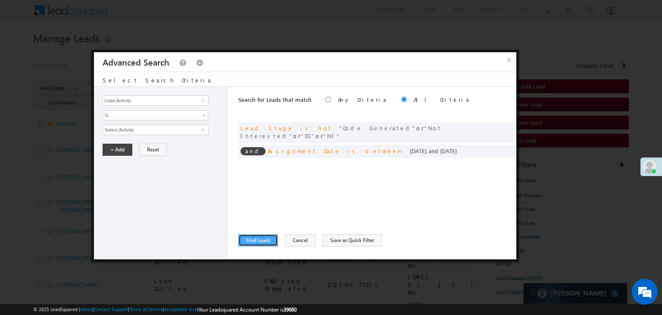
click at [265, 240] on button "Find Leads" at bounding box center [258, 240] width 40 height 12
click at [41, 100] on input "checkbox" at bounding box center [41, 103] width 6 height 6
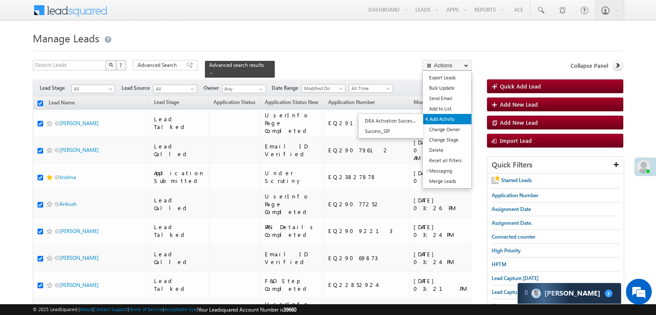
click at [448, 119] on link "Add Activity" at bounding box center [447, 119] width 48 height 10
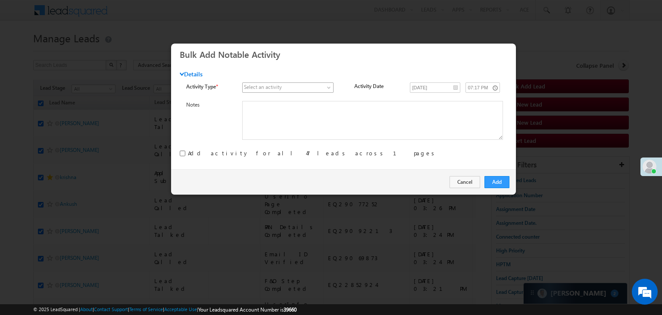
click at [304, 83] on link at bounding box center [287, 87] width 91 height 10
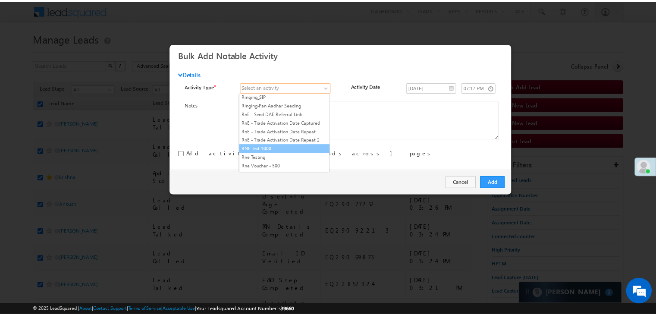
scroll to position [1078, 0]
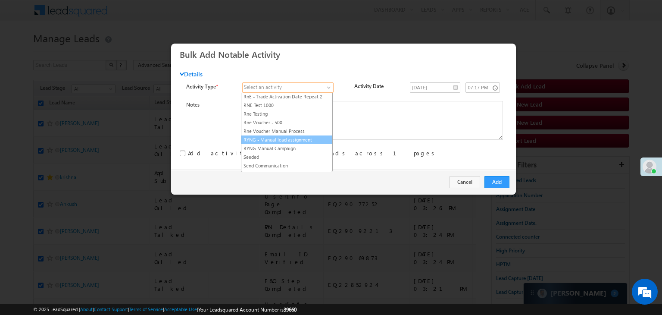
click at [288, 136] on link "RYNG - Manual lead assignment" at bounding box center [286, 140] width 91 height 8
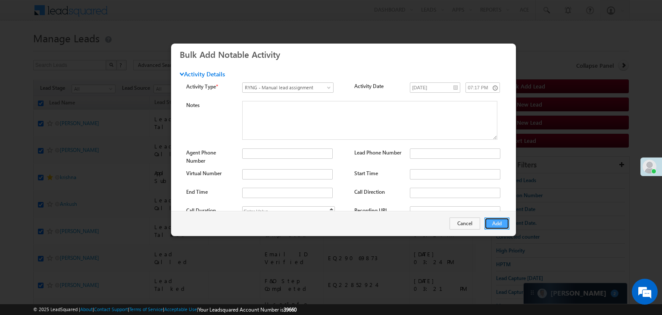
click at [494, 222] on button "Add" at bounding box center [497, 223] width 25 height 12
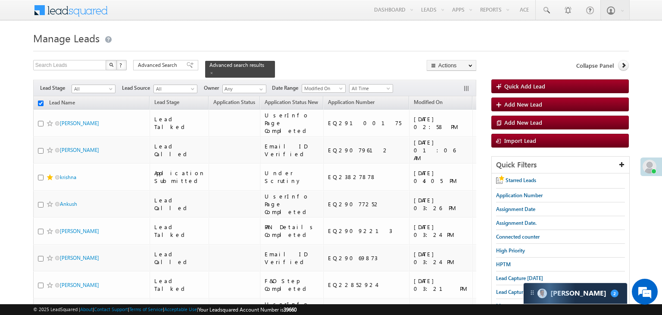
checkbox input "false"
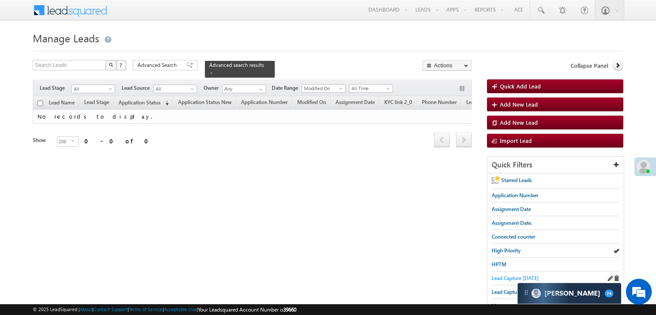
click at [504, 277] on span "Lead Capture [DATE]" at bounding box center [514, 278] width 47 height 6
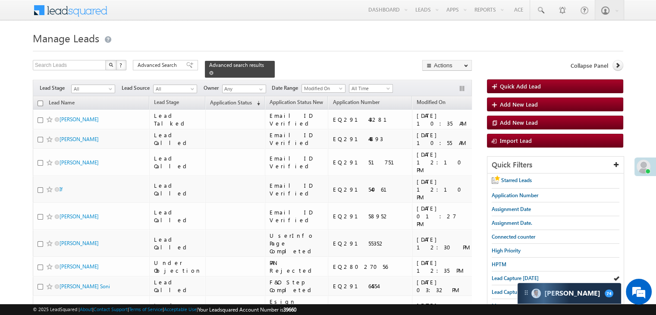
click at [213, 71] on span at bounding box center [211, 73] width 4 height 4
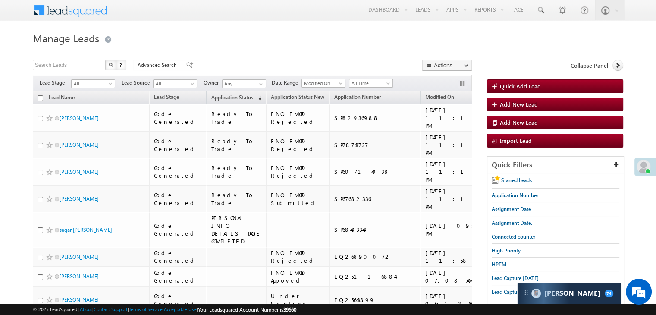
drag, startPoint x: 229, startPoint y: 96, endPoint x: 276, endPoint y: 59, distance: 59.3
click at [229, 96] on span "Application Status" at bounding box center [232, 97] width 42 height 6
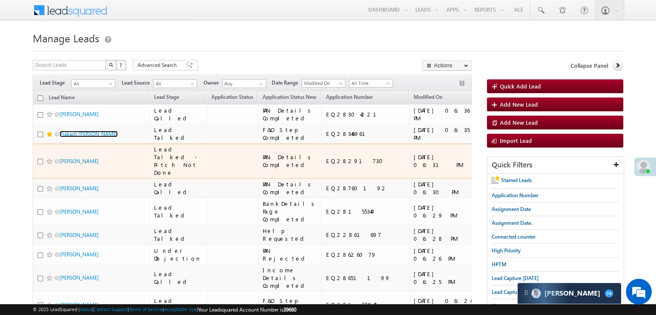
scroll to position [43, 0]
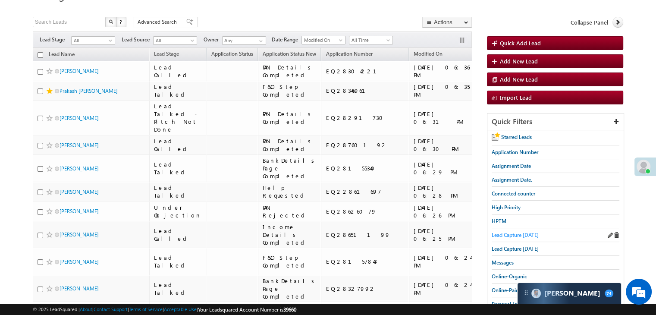
click at [522, 233] on span "Lead Capture [DATE]" at bounding box center [514, 235] width 47 height 6
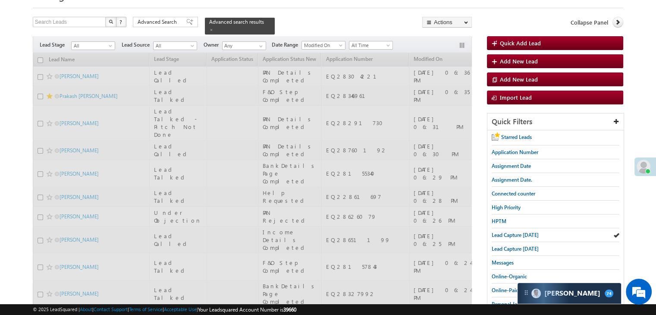
scroll to position [0, 0]
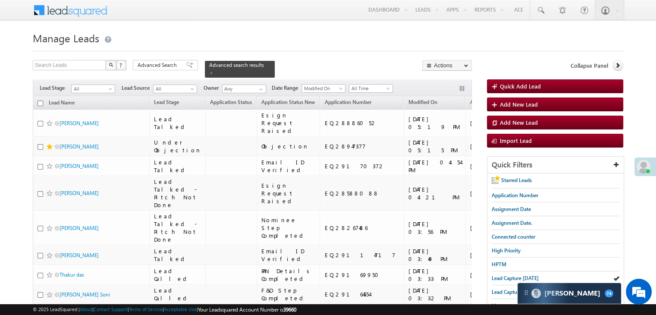
click at [213, 71] on span at bounding box center [211, 73] width 4 height 4
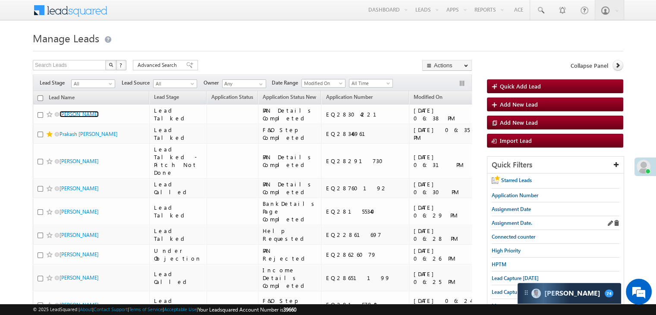
scroll to position [86, 0]
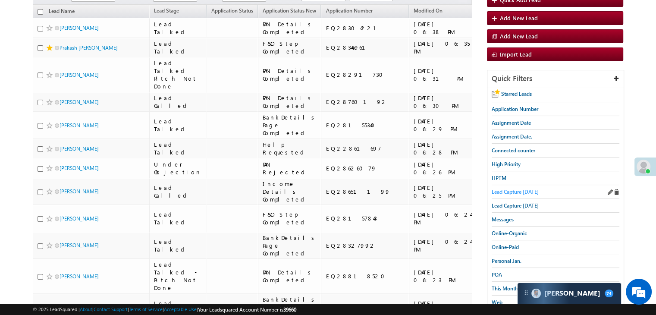
click at [528, 190] on span "Lead Capture [DATE]" at bounding box center [514, 191] width 47 height 6
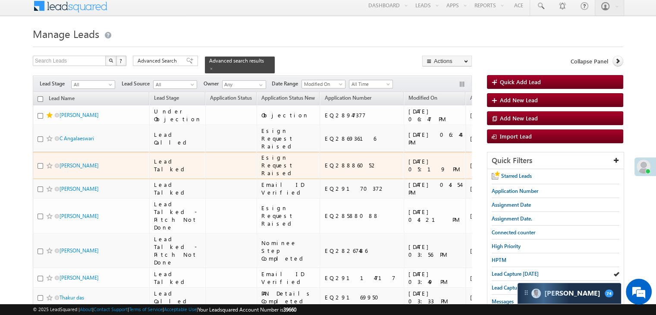
scroll to position [0, 0]
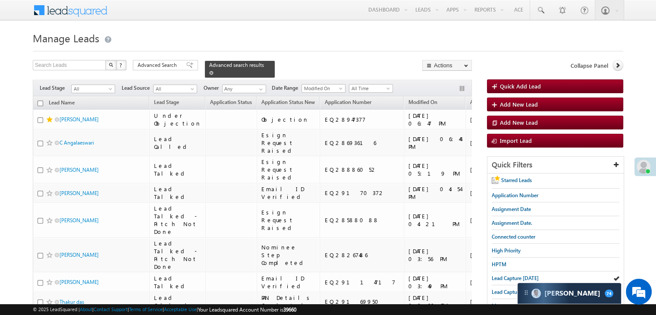
click at [213, 71] on span at bounding box center [211, 73] width 4 height 4
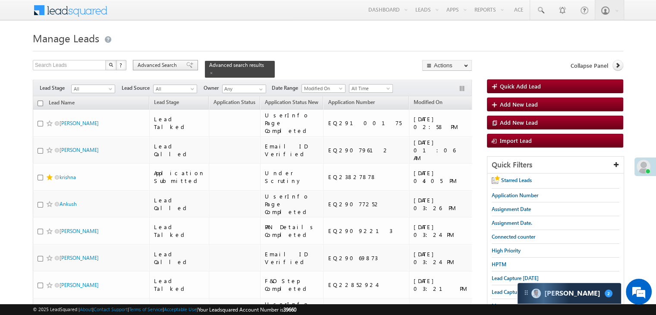
click at [186, 66] on span at bounding box center [189, 65] width 7 height 6
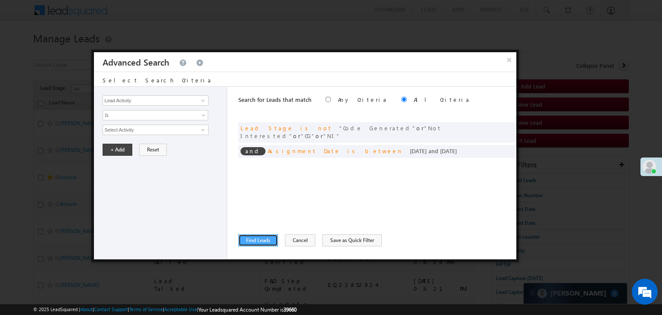
click at [257, 238] on button "Find Leads" at bounding box center [258, 240] width 40 height 12
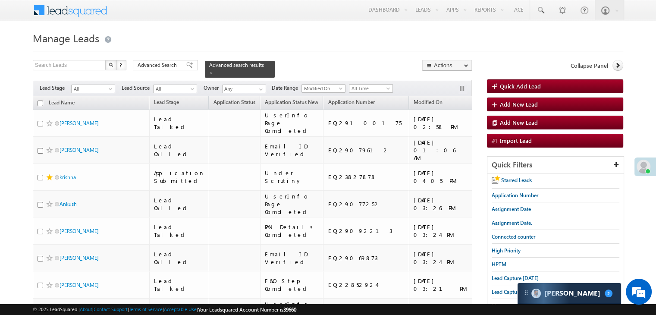
click at [177, 63] on span "Advanced Search" at bounding box center [159, 65] width 42 height 8
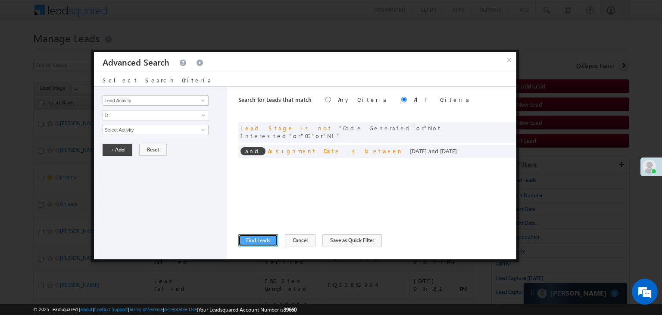
click at [265, 242] on button "Find Leads" at bounding box center [258, 240] width 40 height 12
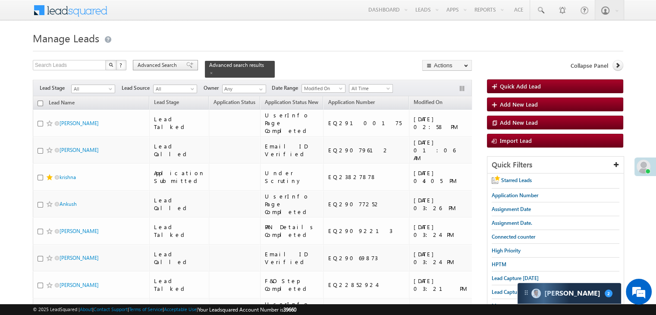
click at [186, 64] on span at bounding box center [189, 65] width 7 height 6
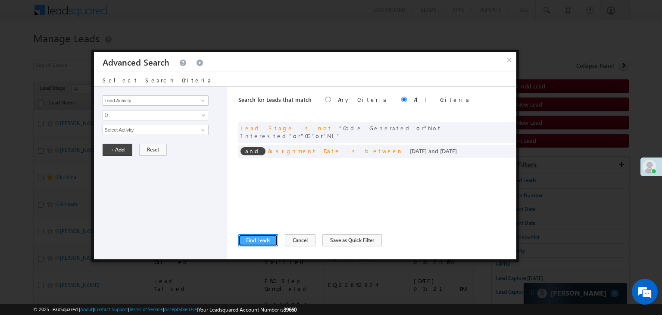
click at [260, 237] on button "Find Leads" at bounding box center [258, 240] width 40 height 12
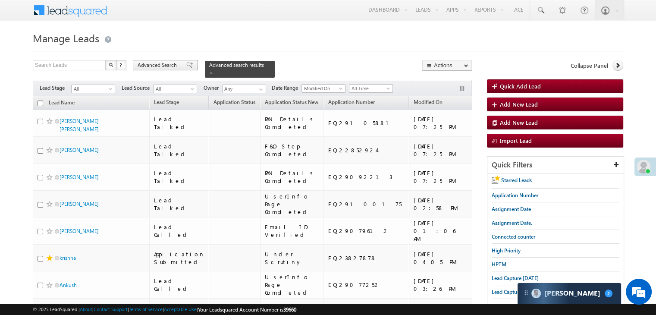
click at [147, 64] on span "Advanced Search" at bounding box center [159, 65] width 42 height 8
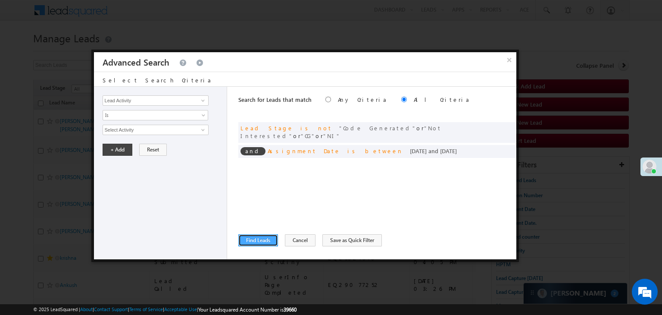
click at [264, 240] on button "Find Leads" at bounding box center [258, 240] width 40 height 12
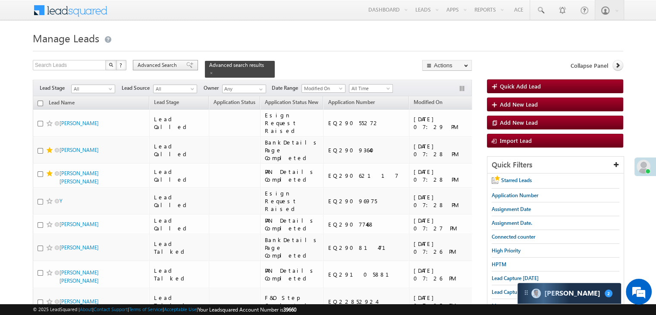
click at [173, 65] on span "Advanced Search" at bounding box center [159, 65] width 42 height 8
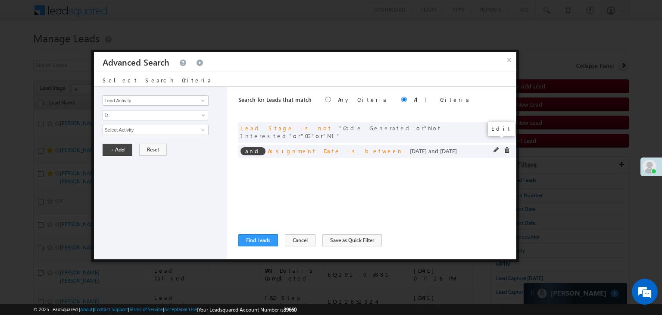
click at [496, 147] on span at bounding box center [497, 150] width 6 height 6
click at [146, 142] on input "[DATE]" at bounding box center [128, 144] width 50 height 11
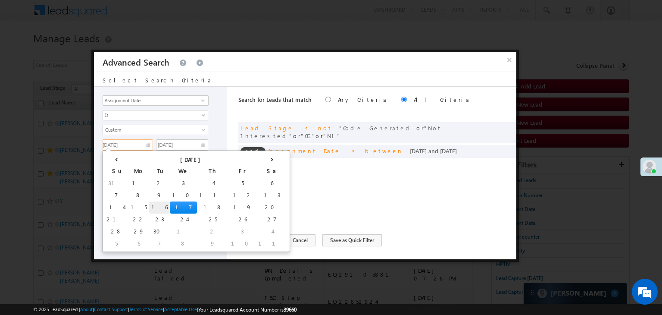
click at [149, 202] on td "16" at bounding box center [159, 207] width 21 height 12
type input "[DATE]"
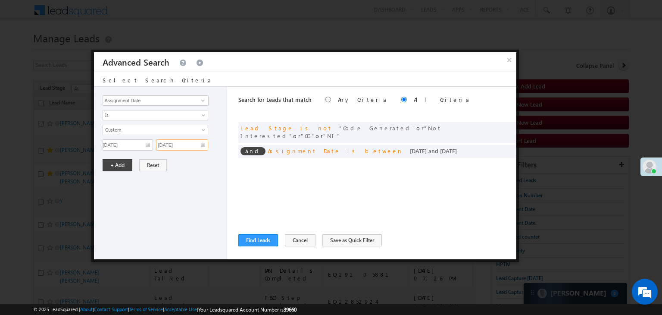
click at [194, 142] on input "[DATE]" at bounding box center [182, 144] width 52 height 11
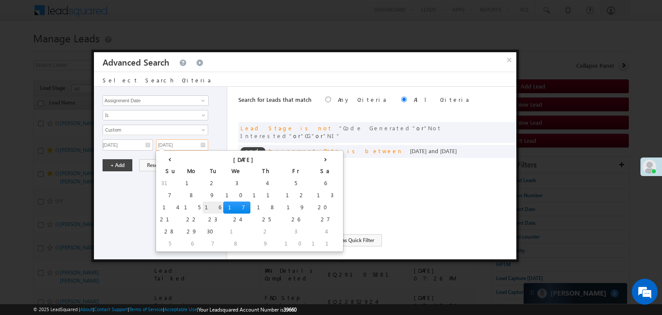
click at [203, 206] on td "16" at bounding box center [213, 207] width 21 height 12
type input "[DATE]"
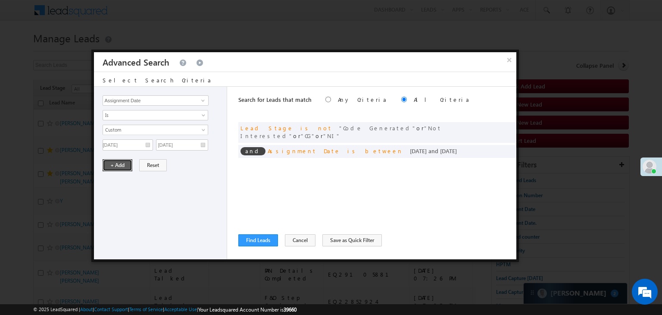
click at [122, 161] on button "+ Add" at bounding box center [118, 165] width 30 height 12
click at [255, 238] on button "Find Leads" at bounding box center [258, 240] width 40 height 12
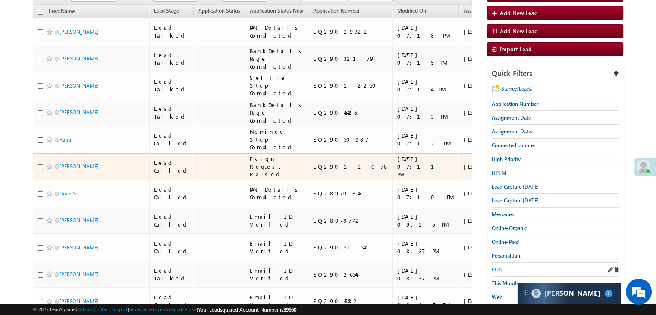
scroll to position [129, 0]
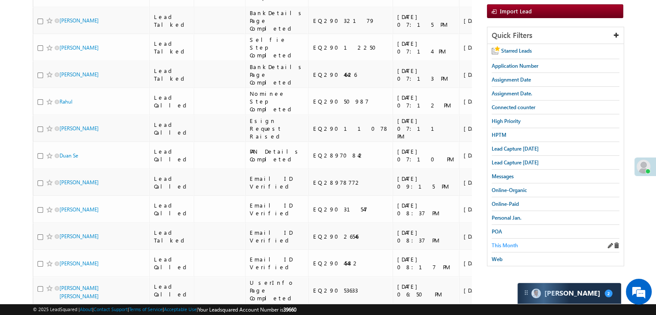
click at [494, 244] on span "This Month" at bounding box center [504, 245] width 26 height 6
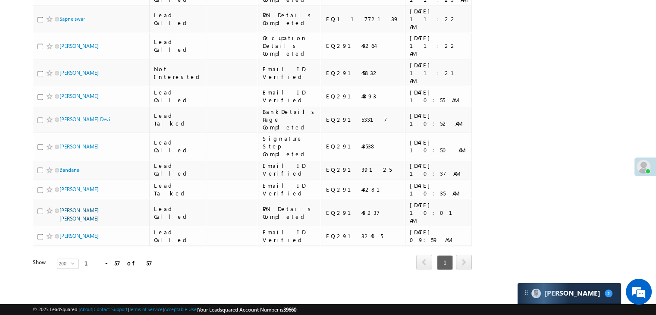
scroll to position [2718, 0]
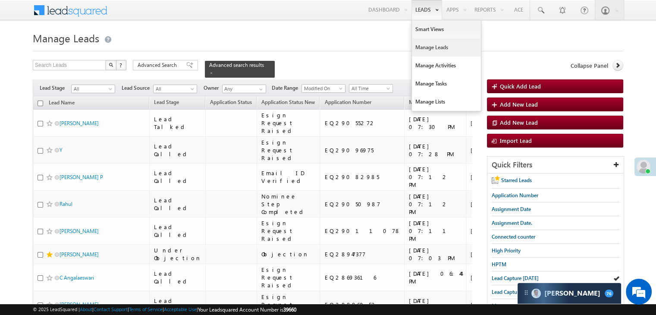
click at [213, 71] on span at bounding box center [211, 73] width 4 height 4
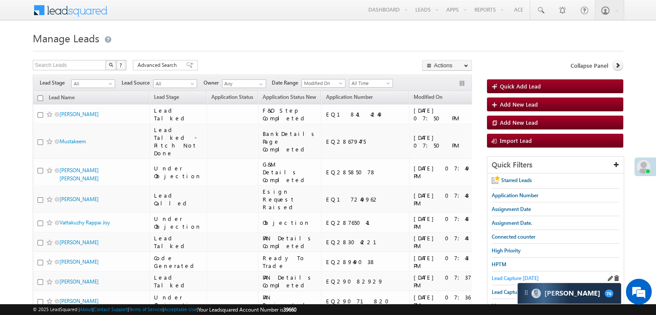
click at [507, 278] on span "Lead Capture [DATE]" at bounding box center [514, 278] width 47 height 6
